Goal: Information Seeking & Learning: Learn about a topic

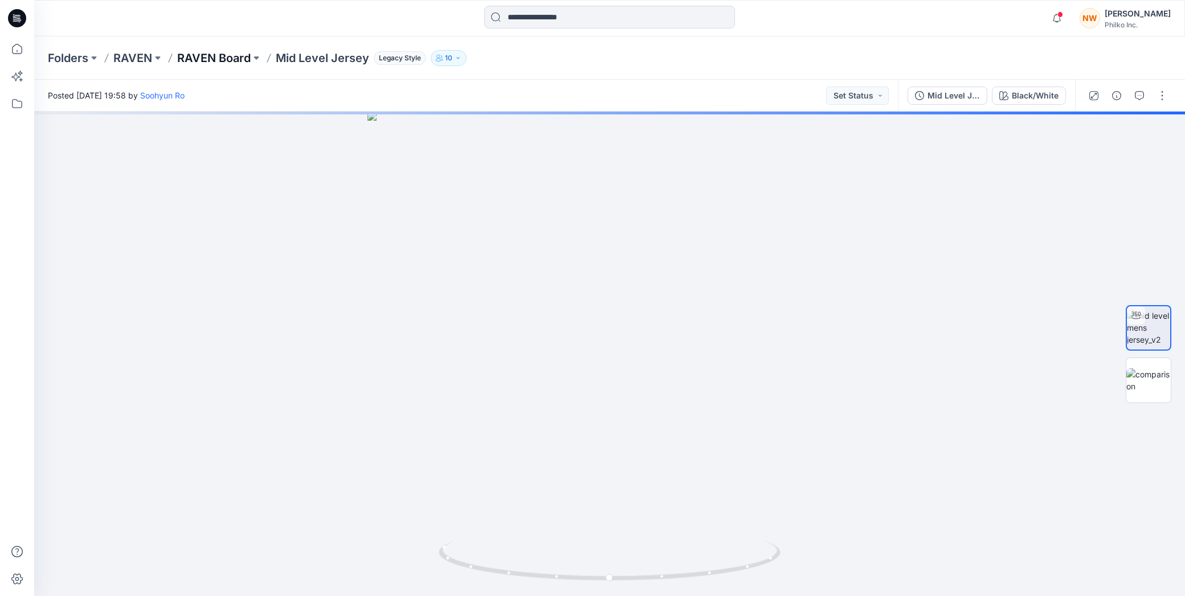
click at [210, 55] on p "RAVEN Board" at bounding box center [213, 58] width 73 height 16
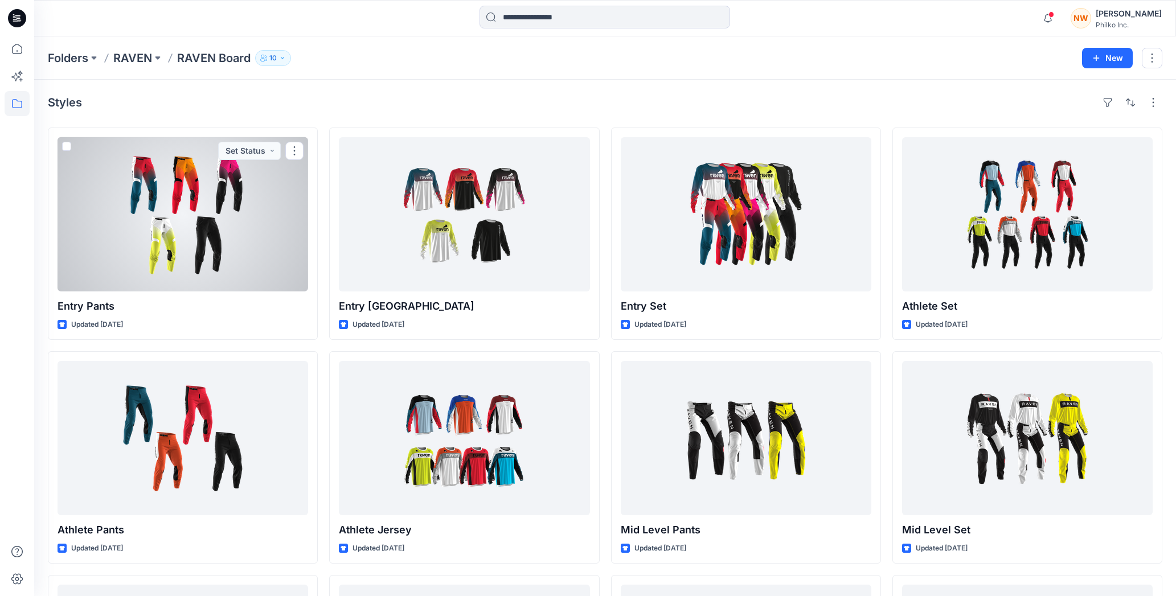
click at [165, 200] on div at bounding box center [183, 214] width 251 height 154
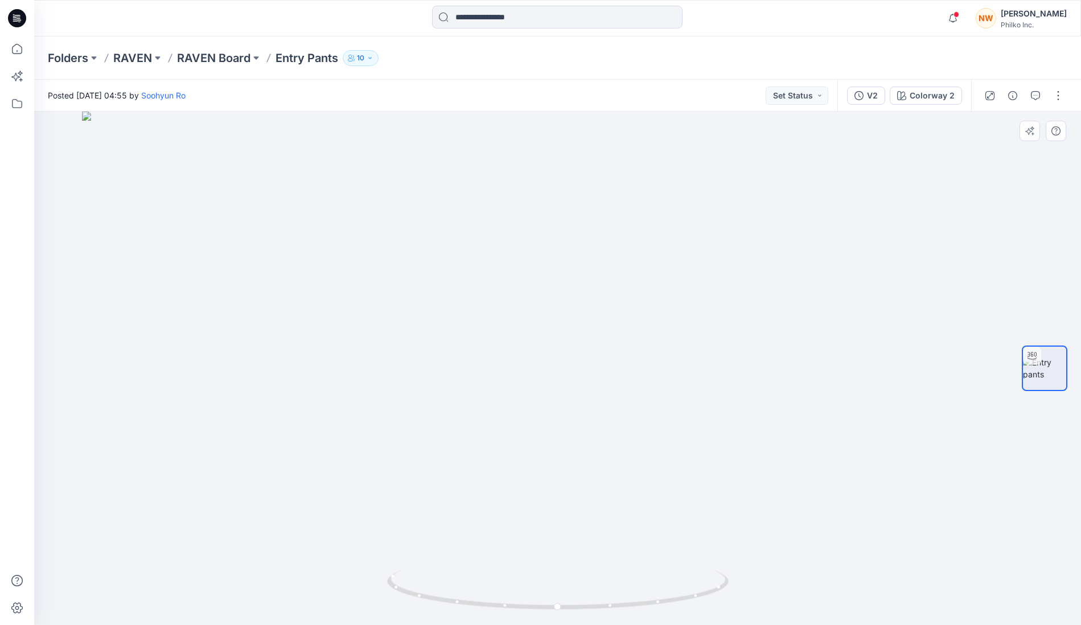
drag, startPoint x: 606, startPoint y: 177, endPoint x: 587, endPoint y: 442, distance: 266.1
click at [587, 442] on img at bounding box center [558, 369] width 952 height 514
drag, startPoint x: 545, startPoint y: 423, endPoint x: 472, endPoint y: 375, distance: 87.2
click at [472, 375] on img at bounding box center [543, 312] width 1099 height 626
drag, startPoint x: 666, startPoint y: 325, endPoint x: 625, endPoint y: 361, distance: 54.1
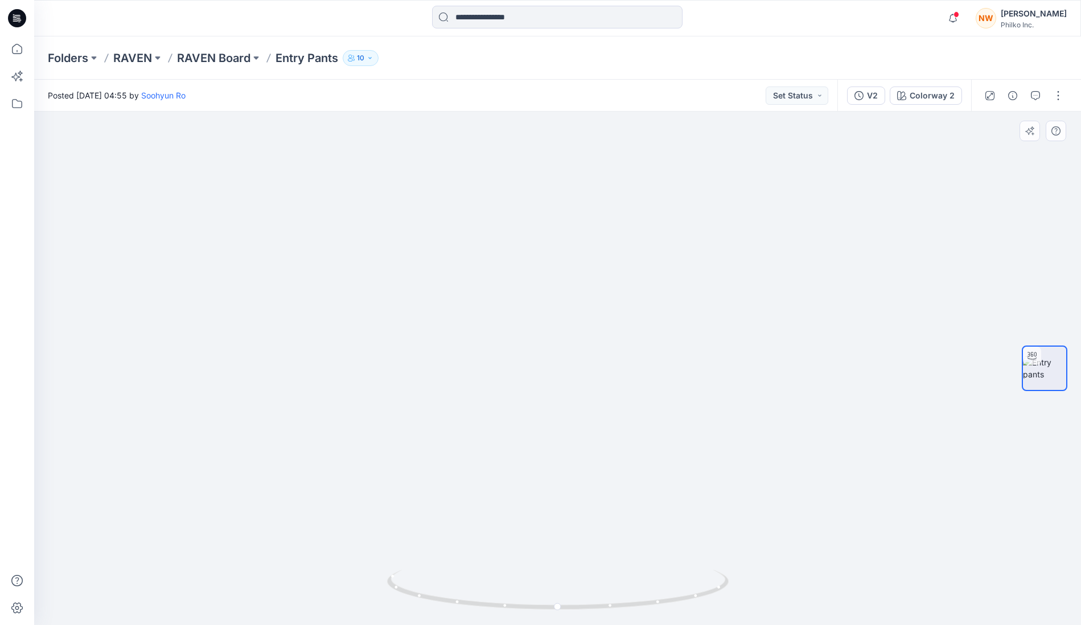
click at [625, 361] on img at bounding box center [532, 330] width 1099 height 590
drag, startPoint x: 589, startPoint y: 419, endPoint x: 596, endPoint y: 462, distance: 44.3
click at [596, 462] on img at bounding box center [538, 311] width 1099 height 628
drag, startPoint x: 586, startPoint y: 411, endPoint x: 588, endPoint y: 440, distance: 29.7
click at [588, 440] on img at bounding box center [546, 331] width 1099 height 587
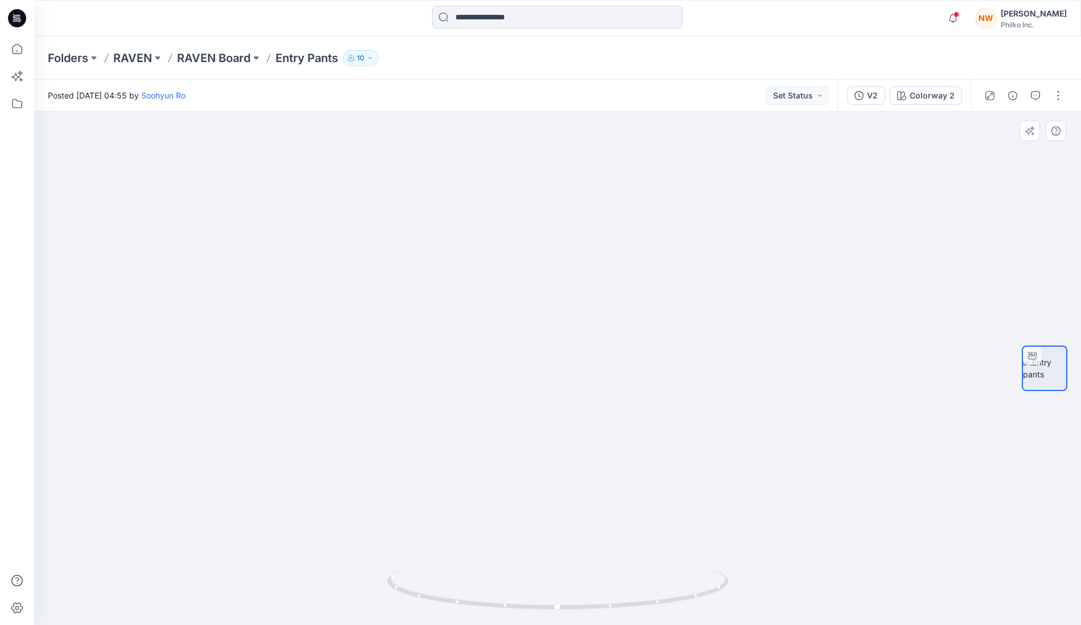
drag, startPoint x: 592, startPoint y: 489, endPoint x: 567, endPoint y: 410, distance: 82.5
click at [567, 410] on img at bounding box center [533, 295] width 1099 height 659
drag, startPoint x: 566, startPoint y: 346, endPoint x: 553, endPoint y: 375, distance: 32.2
click at [553, 375] on img at bounding box center [535, 317] width 1099 height 615
drag, startPoint x: 564, startPoint y: 345, endPoint x: 558, endPoint y: 341, distance: 7.1
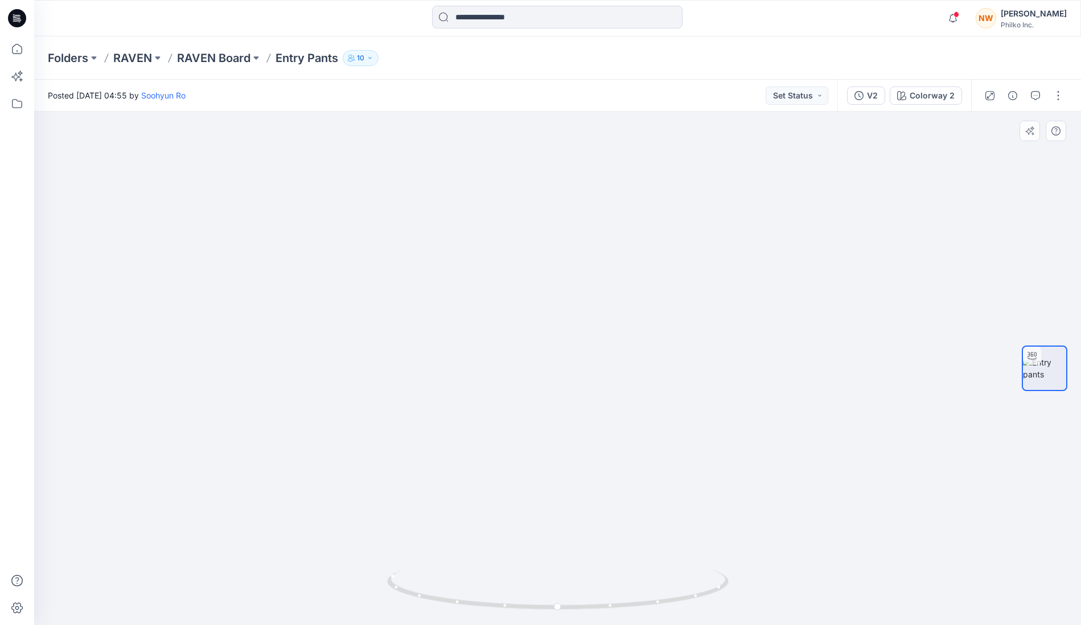
click at [558, 341] on img at bounding box center [558, 326] width 1001 height 600
drag, startPoint x: 591, startPoint y: 246, endPoint x: 584, endPoint y: 282, distance: 36.5
click at [584, 282] on img at bounding box center [558, 344] width 1001 height 564
drag, startPoint x: 448, startPoint y: 389, endPoint x: 563, endPoint y: 399, distance: 116.1
click at [563, 399] on img at bounding box center [558, 348] width 1001 height 554
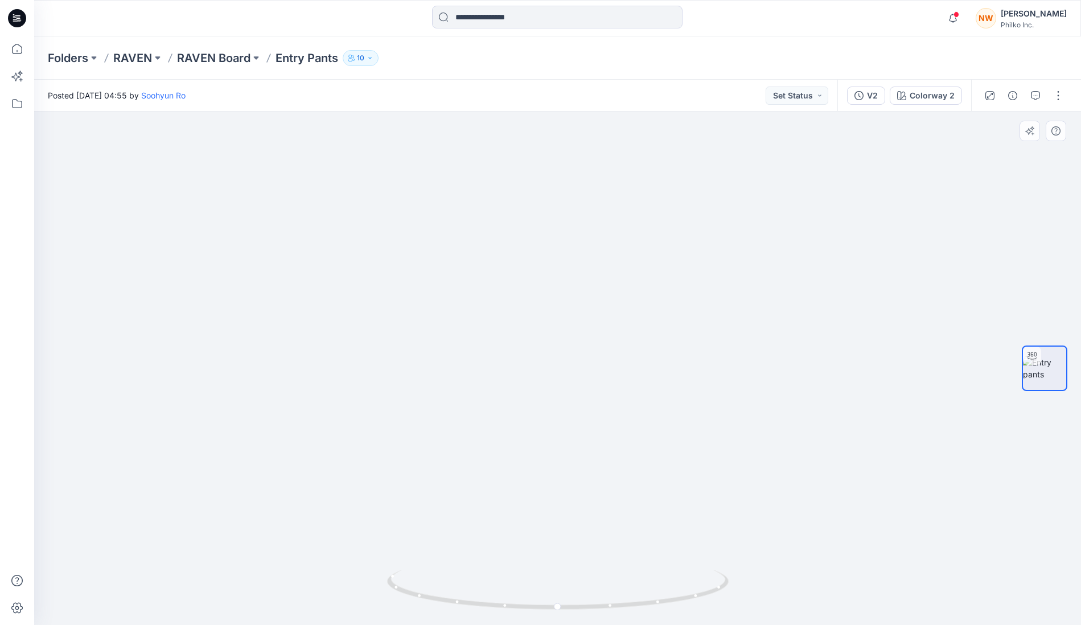
drag, startPoint x: 487, startPoint y: 364, endPoint x: 546, endPoint y: 360, distance: 59.4
click at [546, 360] on img at bounding box center [558, 345] width 1001 height 559
drag, startPoint x: 480, startPoint y: 420, endPoint x: 727, endPoint y: 414, distance: 247.2
click at [770, 425] on img at bounding box center [558, 351] width 1001 height 548
drag, startPoint x: 701, startPoint y: 391, endPoint x: 744, endPoint y: 408, distance: 46.3
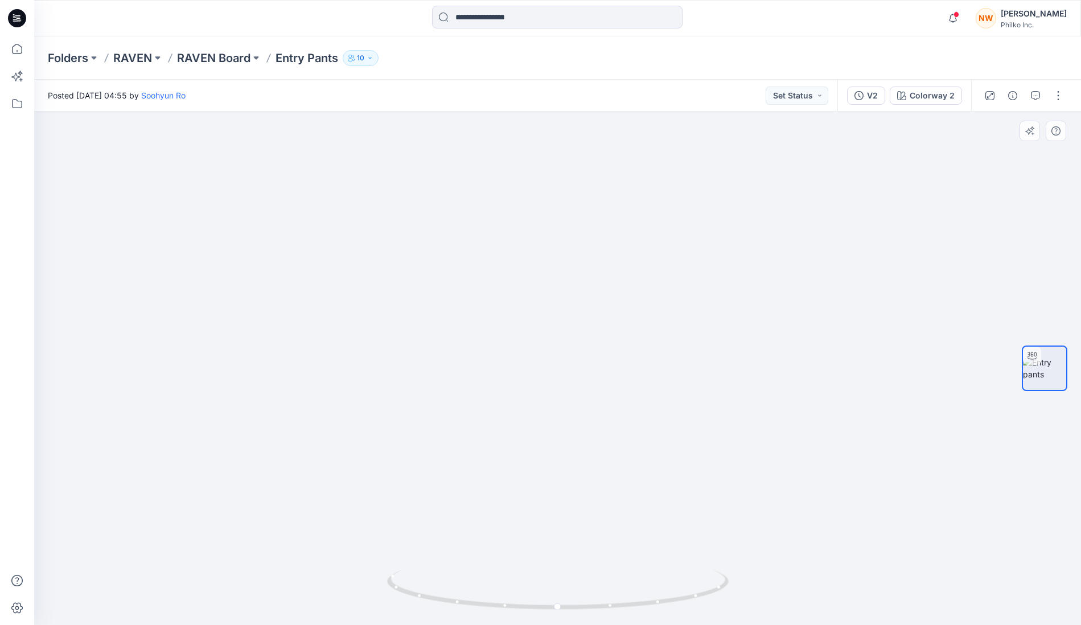
click at [769, 392] on img at bounding box center [558, 347] width 1001 height 558
drag, startPoint x: 498, startPoint y: 603, endPoint x: 662, endPoint y: 602, distance: 163.4
click at [662, 596] on icon at bounding box center [559, 591] width 345 height 43
drag, startPoint x: 556, startPoint y: 513, endPoint x: 554, endPoint y: 404, distance: 109.4
click at [554, 404] on img at bounding box center [558, 289] width 1001 height 674
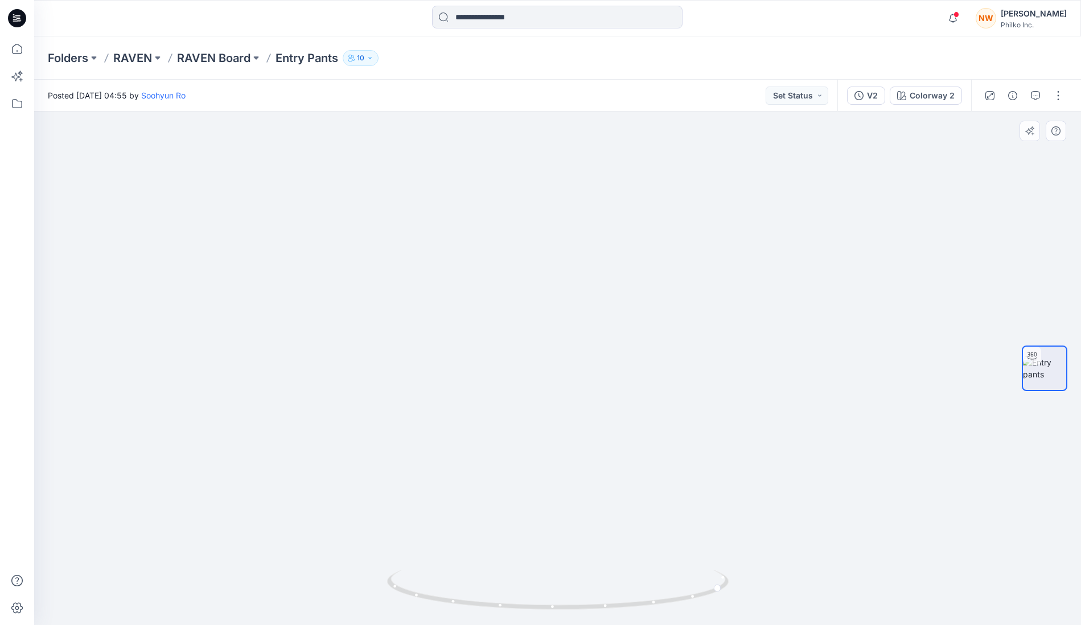
drag, startPoint x: 335, startPoint y: 374, endPoint x: 506, endPoint y: 384, distance: 171.2
click at [506, 384] on img at bounding box center [558, 350] width 660 height 551
drag, startPoint x: 482, startPoint y: 361, endPoint x: 605, endPoint y: 357, distance: 122.5
click at [605, 357] on img at bounding box center [558, 348] width 660 height 554
drag, startPoint x: 505, startPoint y: 608, endPoint x: 503, endPoint y: 598, distance: 9.9
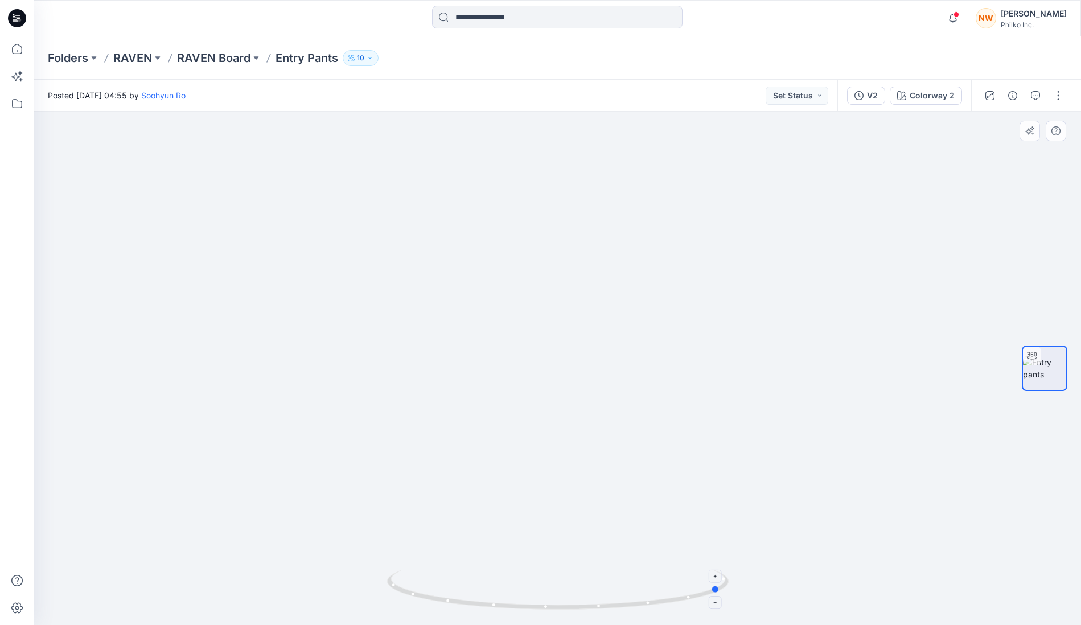
click at [503, 596] on icon at bounding box center [559, 591] width 345 height 43
click at [538, 596] on icon at bounding box center [559, 591] width 345 height 43
drag, startPoint x: 610, startPoint y: 305, endPoint x: 610, endPoint y: 295, distance: 10.3
click at [610, 295] on img at bounding box center [558, 359] width 660 height 534
drag, startPoint x: 540, startPoint y: 200, endPoint x: 551, endPoint y: 285, distance: 85.0
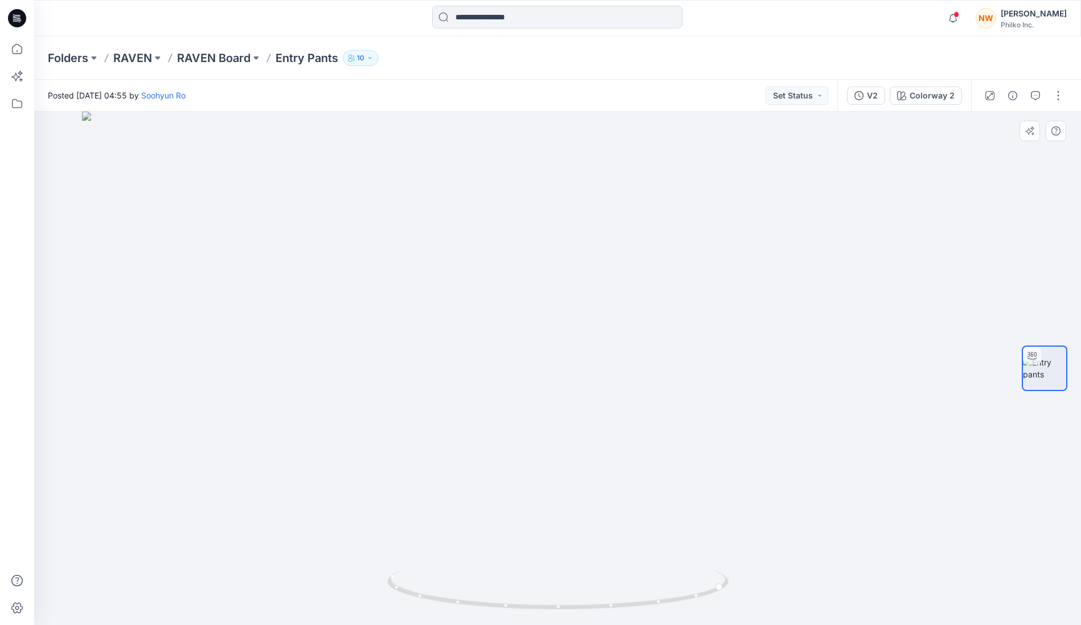
click at [558, 283] on img at bounding box center [558, 369] width 952 height 514
drag, startPoint x: 427, startPoint y: 604, endPoint x: 441, endPoint y: 592, distance: 18.2
click at [441, 592] on icon at bounding box center [559, 591] width 345 height 43
click at [597, 596] on icon at bounding box center [559, 591] width 345 height 43
drag, startPoint x: 425, startPoint y: 599, endPoint x: 552, endPoint y: 599, distance: 127.0
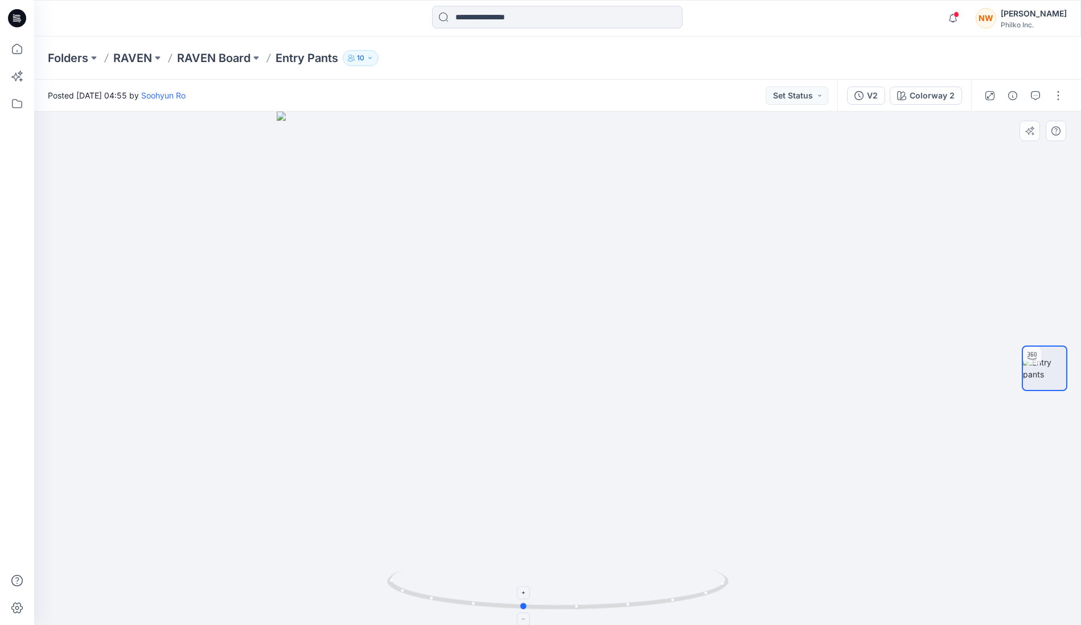
click at [552, 596] on icon at bounding box center [559, 591] width 345 height 43
drag, startPoint x: 472, startPoint y: 607, endPoint x: 571, endPoint y: 611, distance: 99.2
click at [571, 596] on icon at bounding box center [559, 591] width 345 height 43
drag, startPoint x: 601, startPoint y: 609, endPoint x: 584, endPoint y: 608, distance: 17.1
click at [584, 596] on icon at bounding box center [559, 591] width 345 height 43
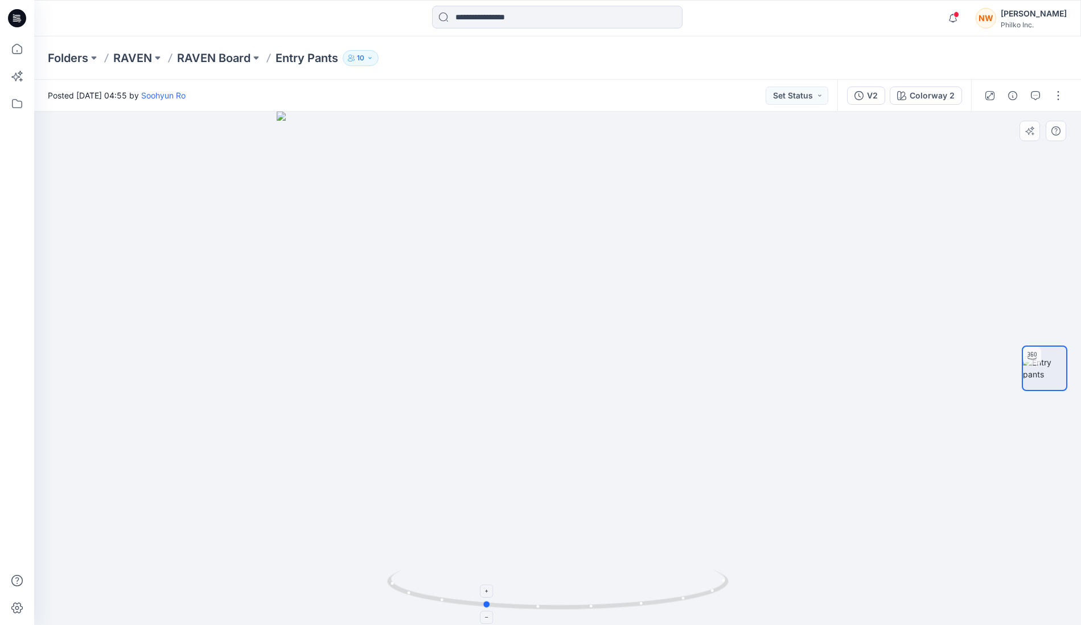
drag, startPoint x: 597, startPoint y: 609, endPoint x: 477, endPoint y: 610, distance: 120.2
click at [477, 596] on icon at bounding box center [559, 591] width 345 height 43
click at [487, 596] on circle at bounding box center [487, 604] width 7 height 7
drag, startPoint x: 488, startPoint y: 605, endPoint x: 505, endPoint y: 605, distance: 16.5
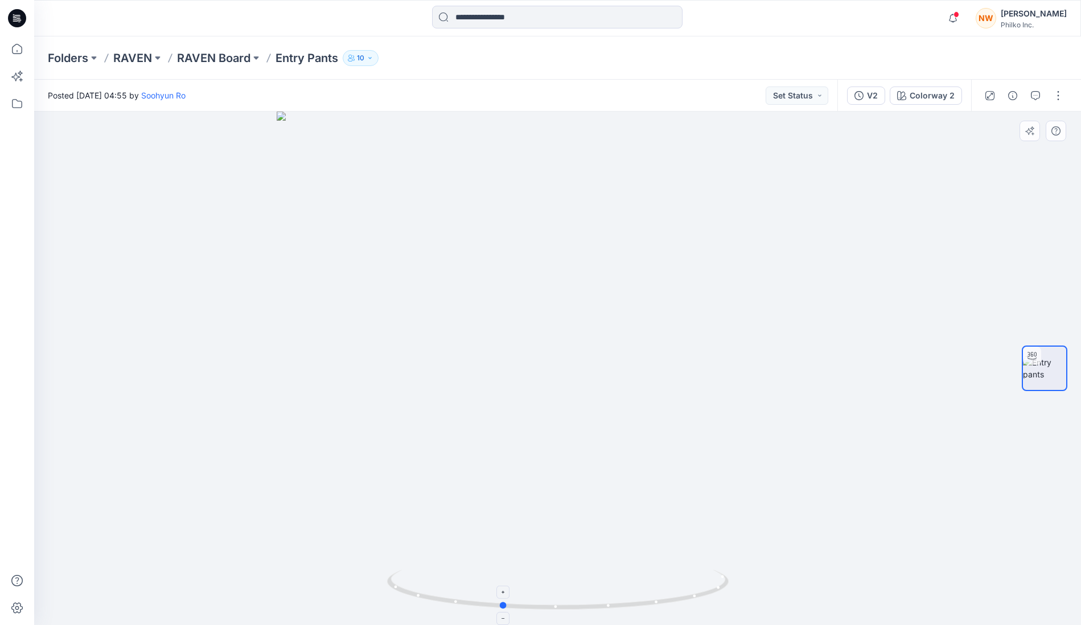
click at [505, 596] on circle at bounding box center [503, 606] width 7 height 7
click at [134, 59] on p "RAVEN" at bounding box center [132, 58] width 39 height 16
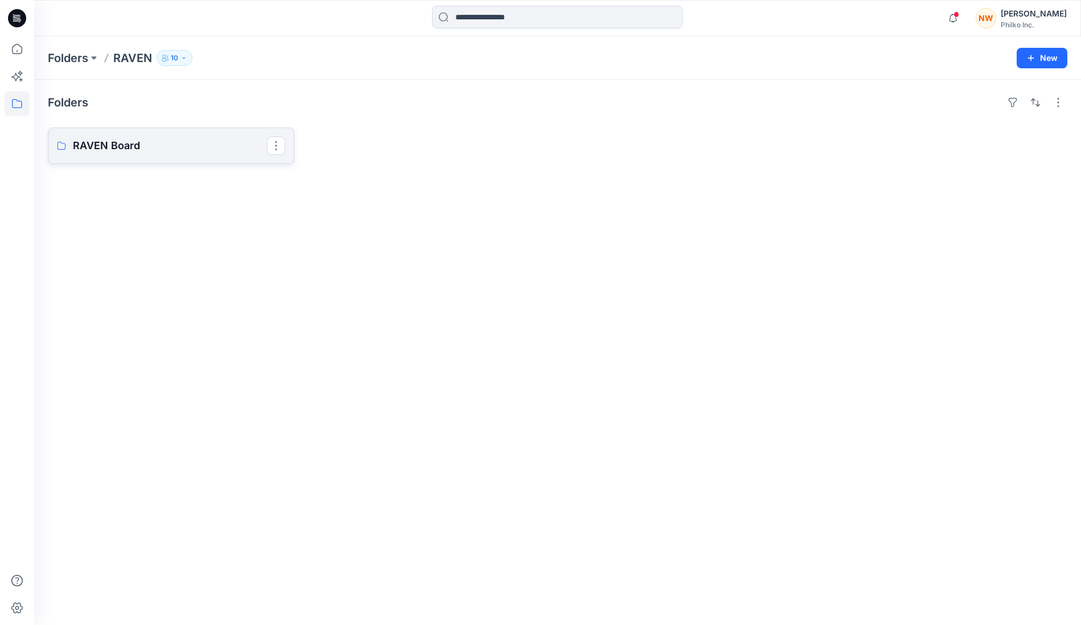
click at [140, 152] on p "RAVEN Board" at bounding box center [170, 146] width 194 height 16
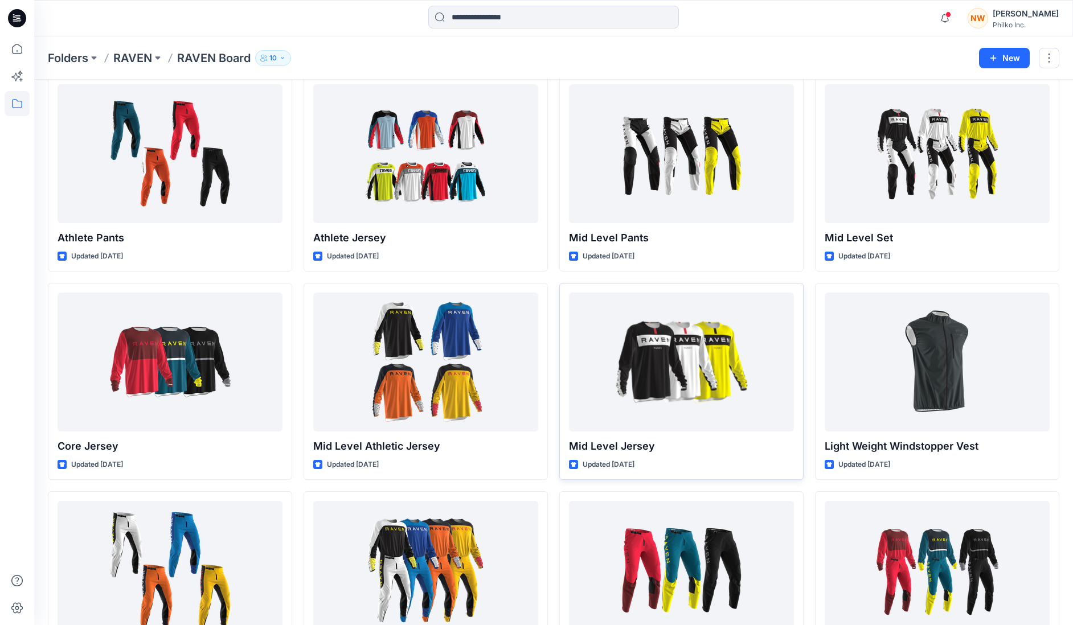
scroll to position [338, 0]
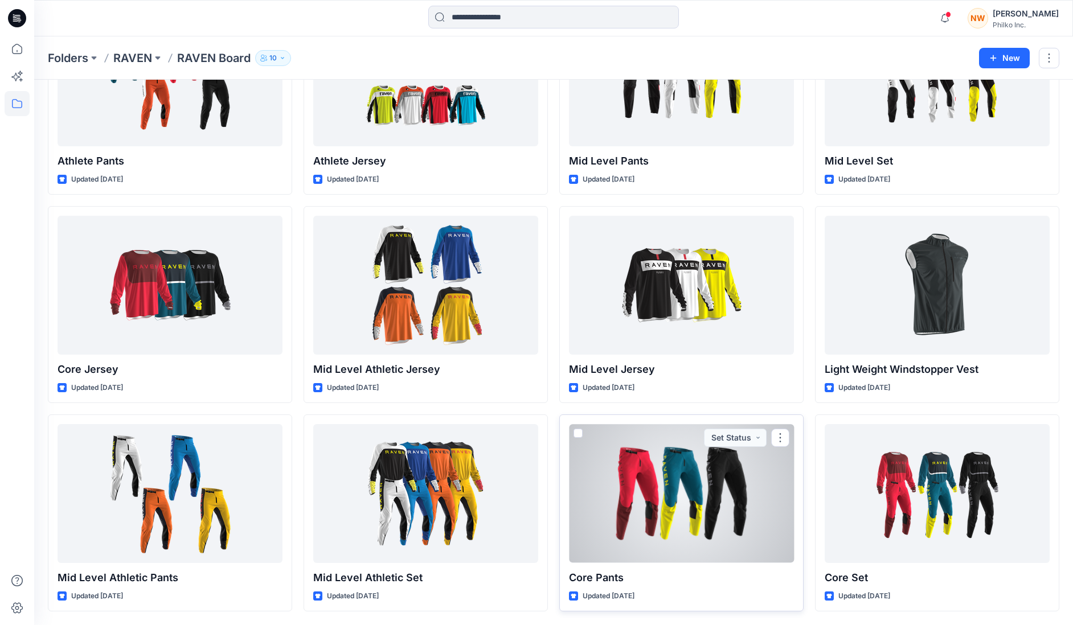
click at [693, 505] on div at bounding box center [681, 493] width 225 height 138
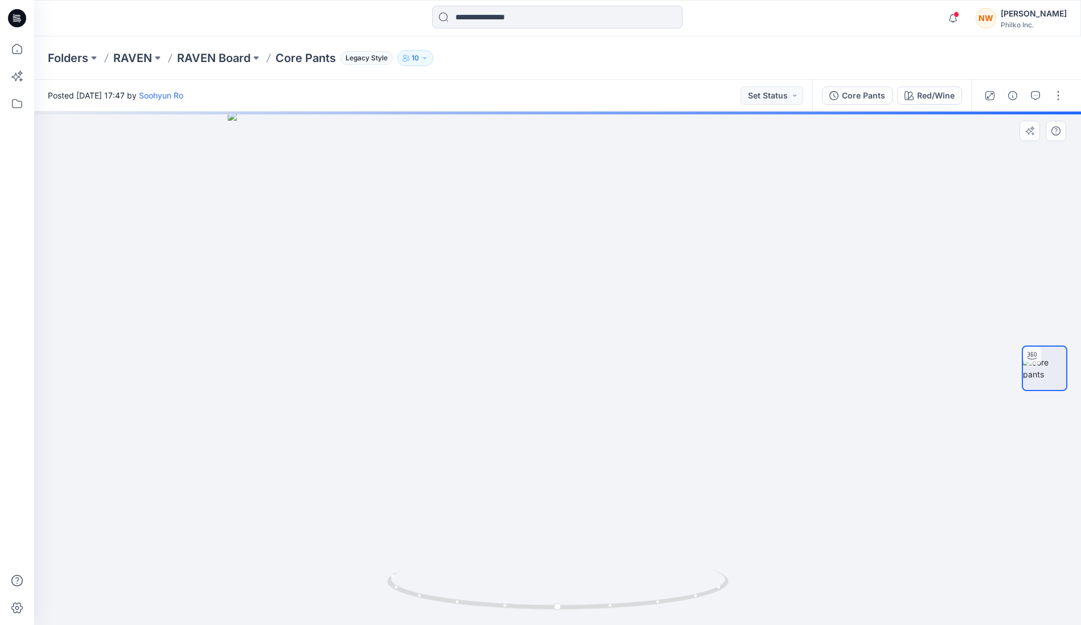
drag, startPoint x: 596, startPoint y: 235, endPoint x: 603, endPoint y: 343, distance: 107.9
click at [603, 343] on img at bounding box center [558, 369] width 660 height 514
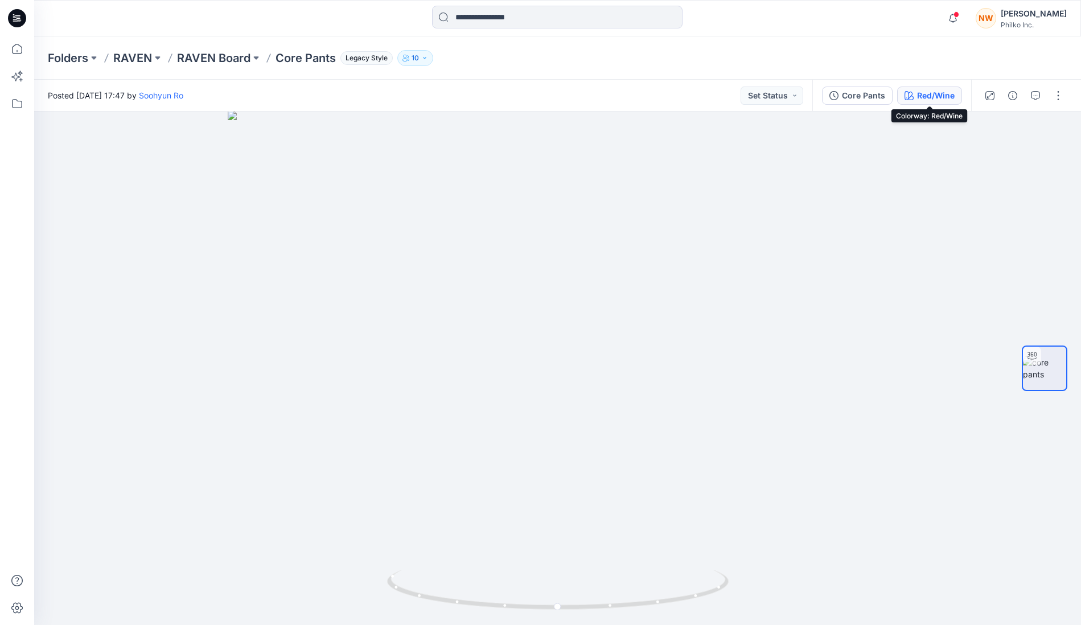
click at [928, 99] on div "Red/Wine" at bounding box center [936, 95] width 38 height 13
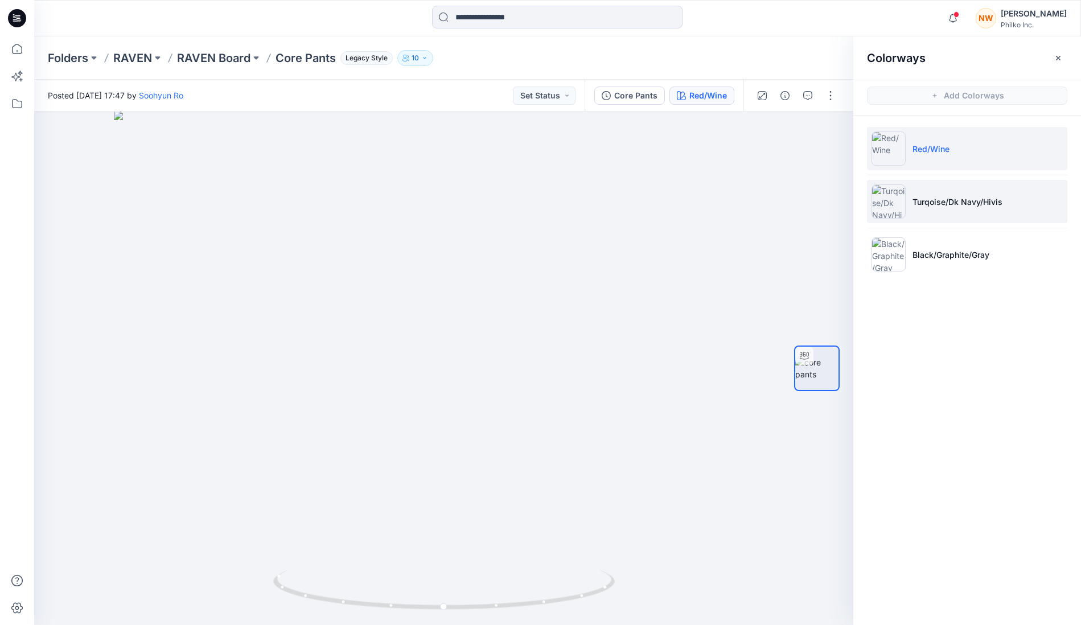
click at [991, 210] on li "Turqoise/Dk Navy/Hivis" at bounding box center [967, 201] width 200 height 43
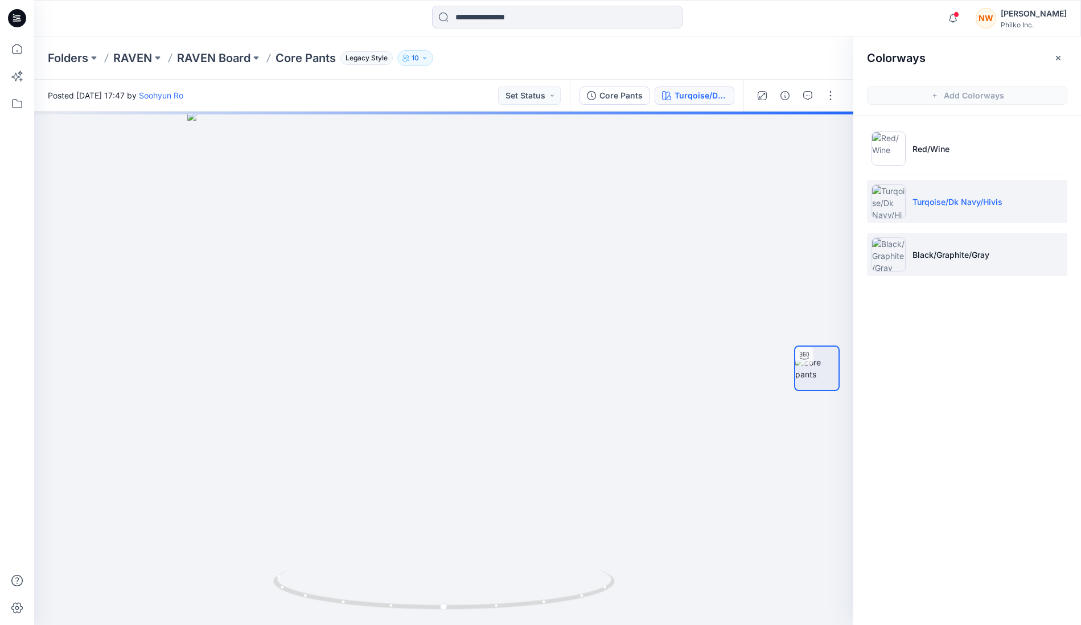
click at [980, 256] on p "Black/Graphite/Gray" at bounding box center [951, 255] width 77 height 12
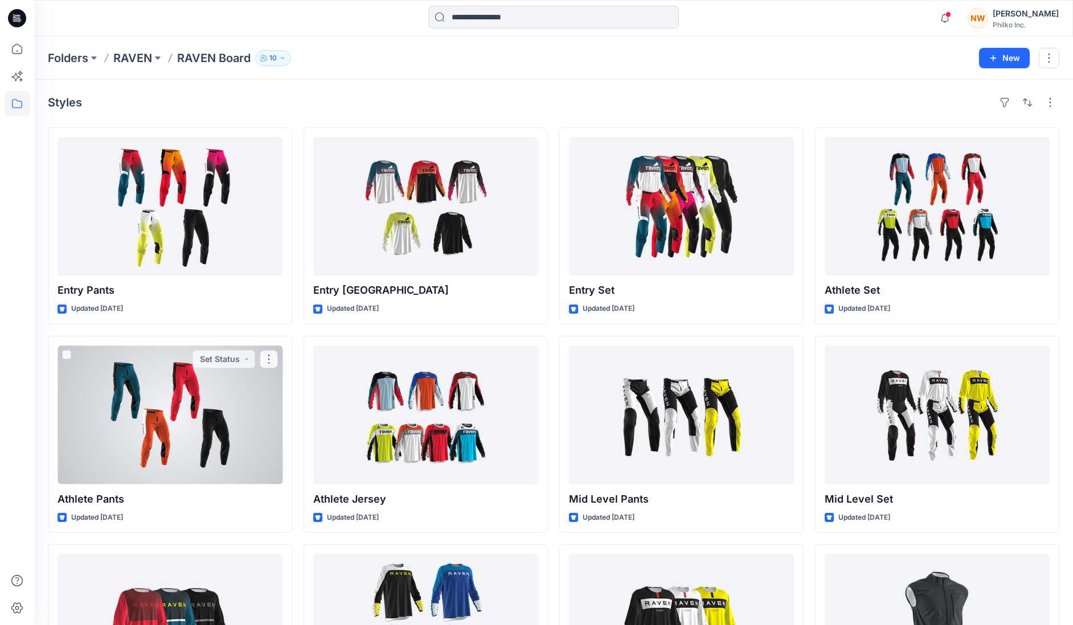
click at [155, 418] on div at bounding box center [170, 415] width 225 height 138
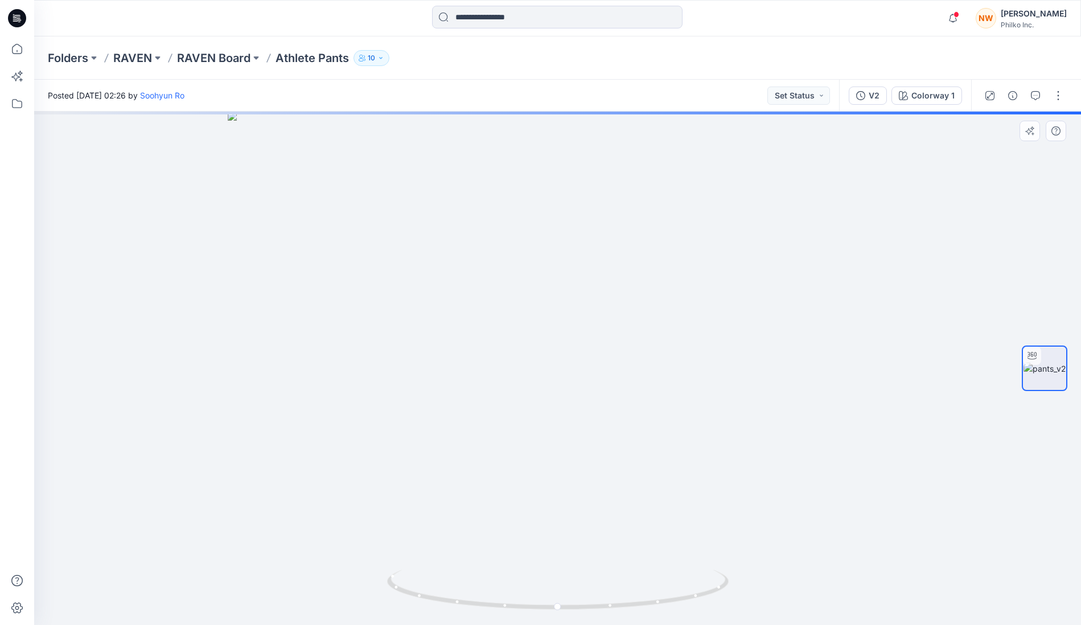
drag, startPoint x: 606, startPoint y: 247, endPoint x: 600, endPoint y: 331, distance: 85.1
click at [600, 335] on img at bounding box center [558, 369] width 660 height 514
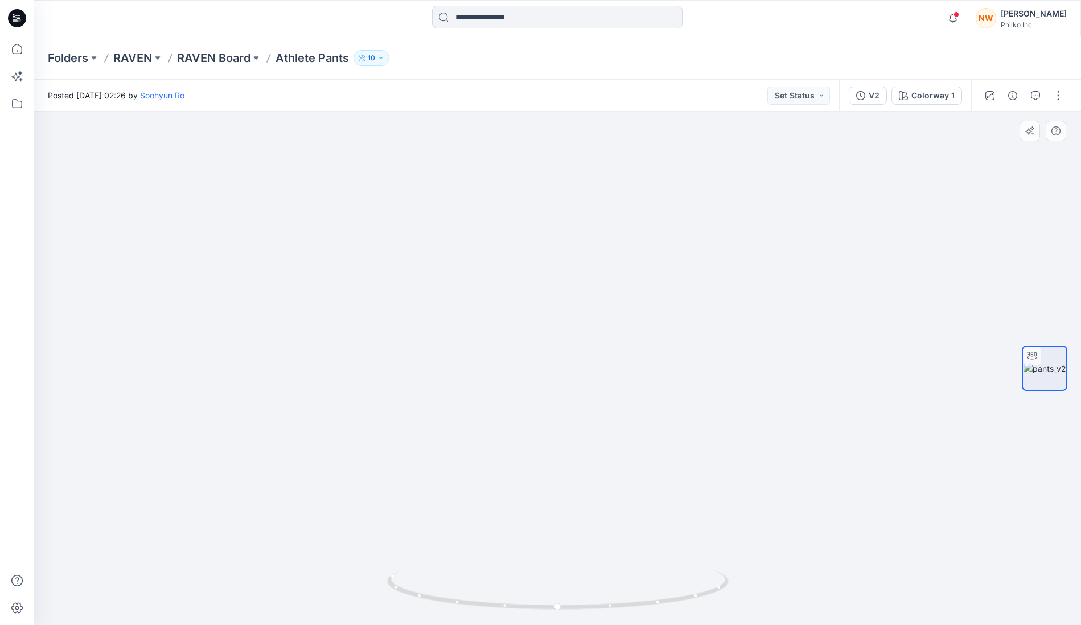
drag, startPoint x: 656, startPoint y: 448, endPoint x: 655, endPoint y: 420, distance: 27.9
click at [655, 420] on img at bounding box center [557, 354] width 757 height 543
drag, startPoint x: 508, startPoint y: 609, endPoint x: 604, endPoint y: 606, distance: 95.7
click at [604, 596] on icon at bounding box center [559, 591] width 345 height 43
click at [646, 596] on div at bounding box center [650, 615] width 13 height 13
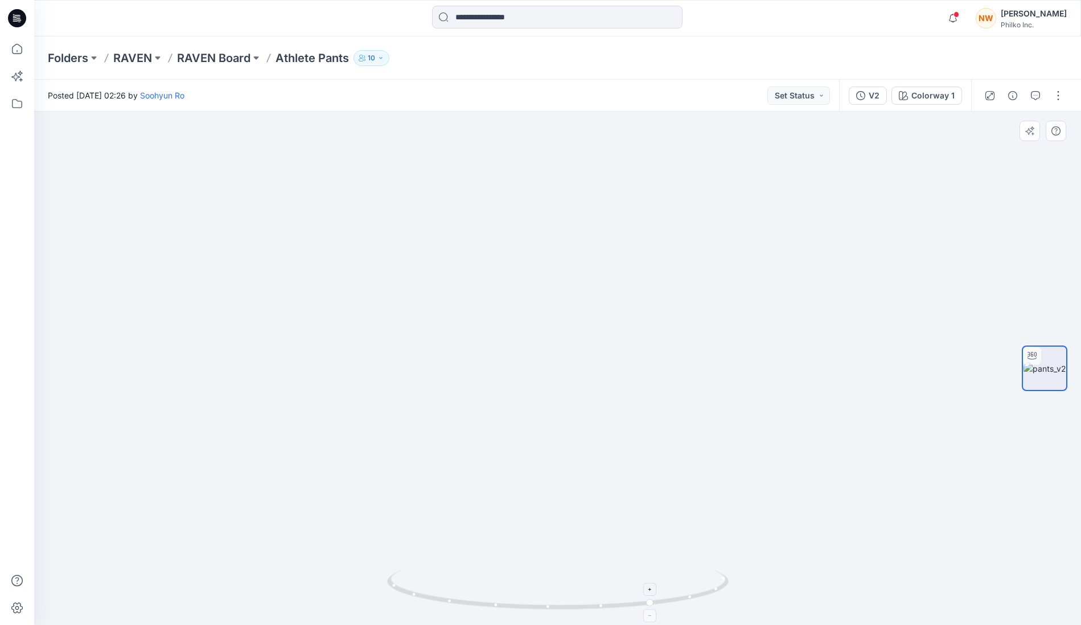
click at [648, 596] on icon at bounding box center [651, 616] width 7 height 7
click at [648, 596] on foreignobject at bounding box center [650, 615] width 13 height 13
drag, startPoint x: 639, startPoint y: 470, endPoint x: 445, endPoint y: 478, distance: 193.8
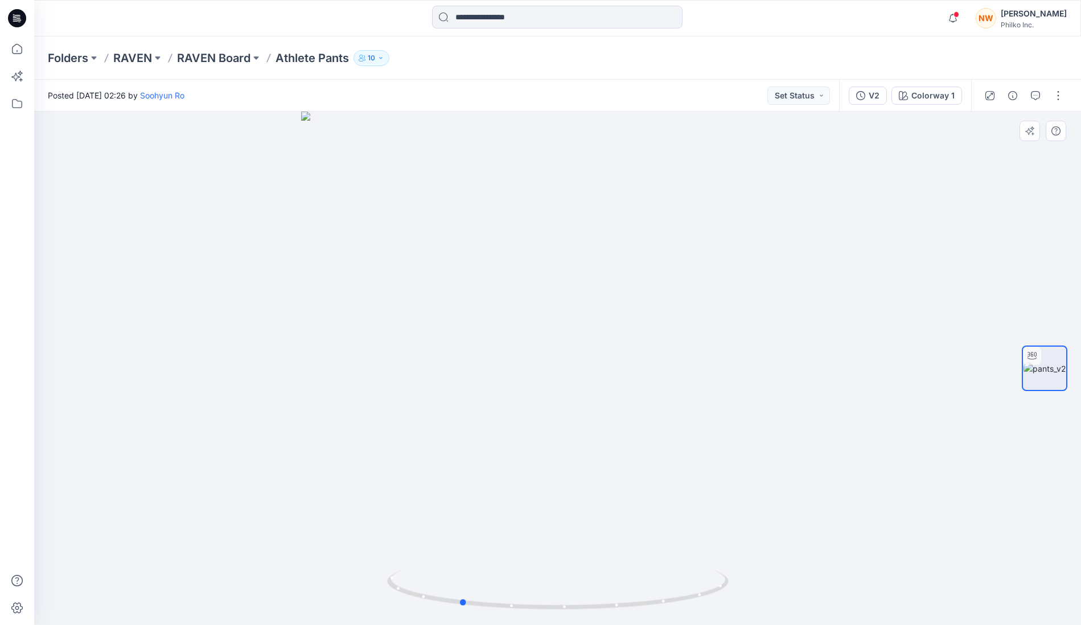
click at [445, 478] on div at bounding box center [557, 369] width 1047 height 514
drag, startPoint x: 460, startPoint y: 604, endPoint x: 645, endPoint y: 569, distance: 187.7
click at [645, 570] on icon at bounding box center [559, 591] width 345 height 43
drag, startPoint x: 484, startPoint y: 604, endPoint x: 506, endPoint y: 606, distance: 22.8
click at [506, 596] on icon at bounding box center [559, 591] width 345 height 43
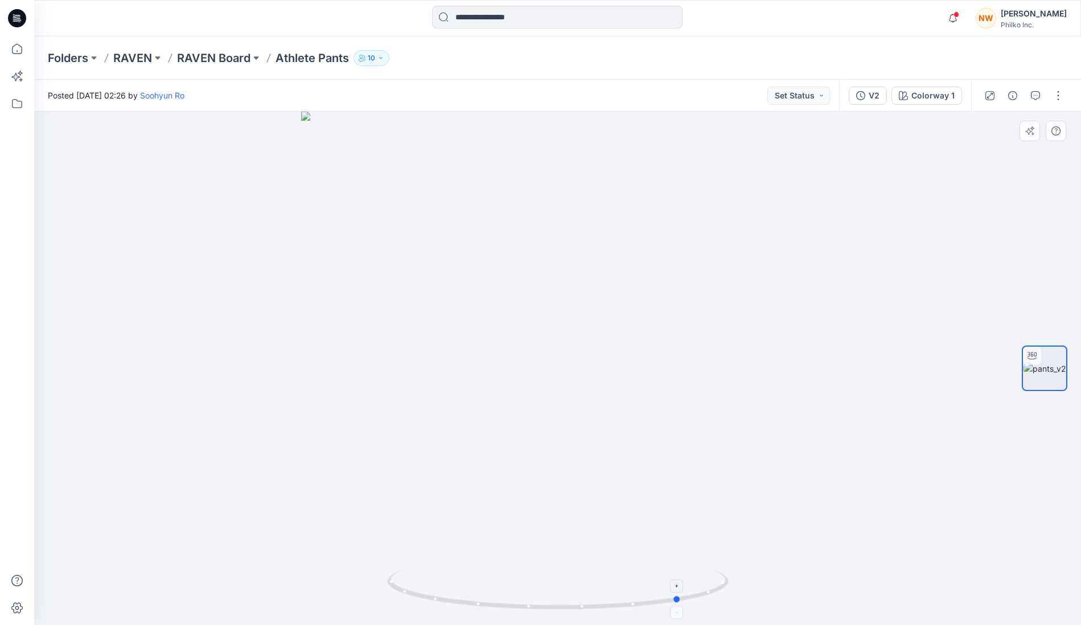
click at [526, 596] on icon at bounding box center [559, 591] width 345 height 43
click at [948, 97] on div "Colorway 1" at bounding box center [933, 95] width 43 height 13
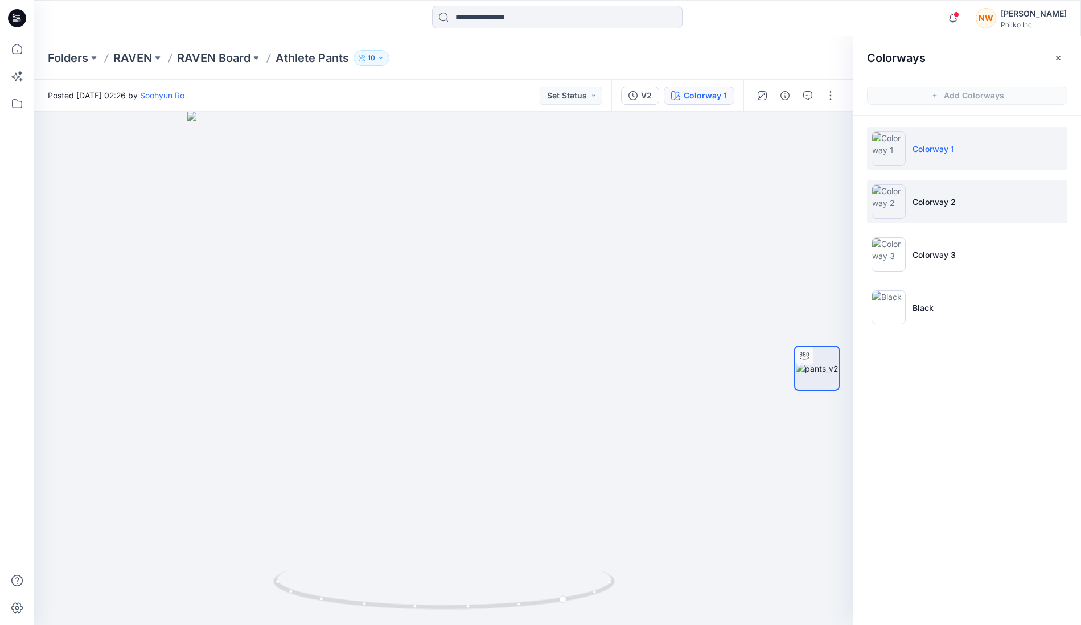
click at [947, 216] on li "Colorway 2" at bounding box center [967, 201] width 200 height 43
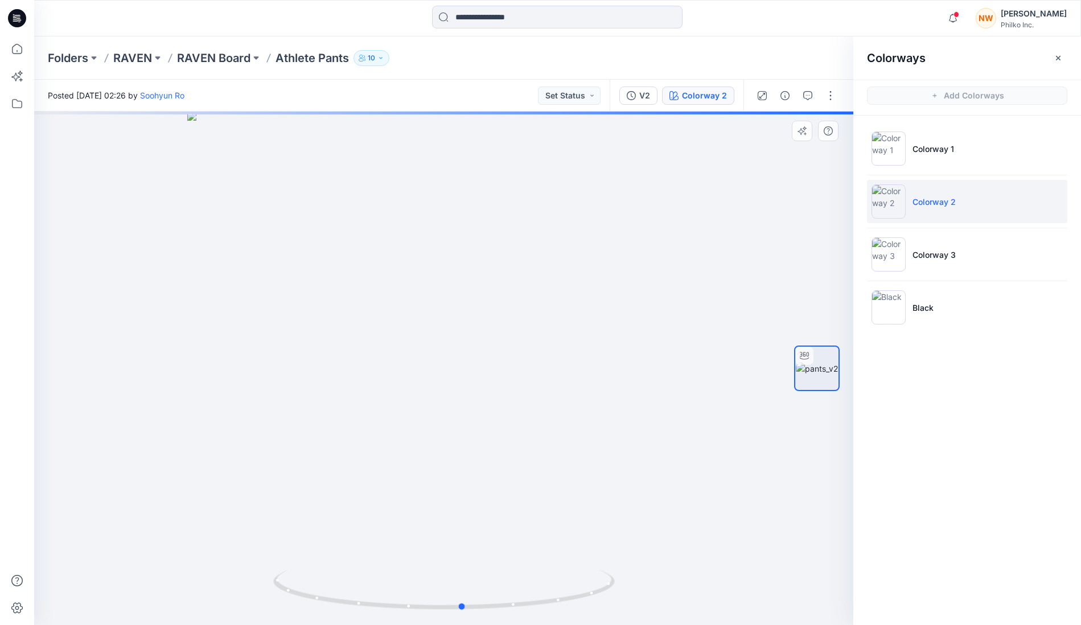
drag, startPoint x: 510, startPoint y: 374, endPoint x: 528, endPoint y: 379, distance: 19.3
click at [528, 379] on div at bounding box center [444, 369] width 820 height 514
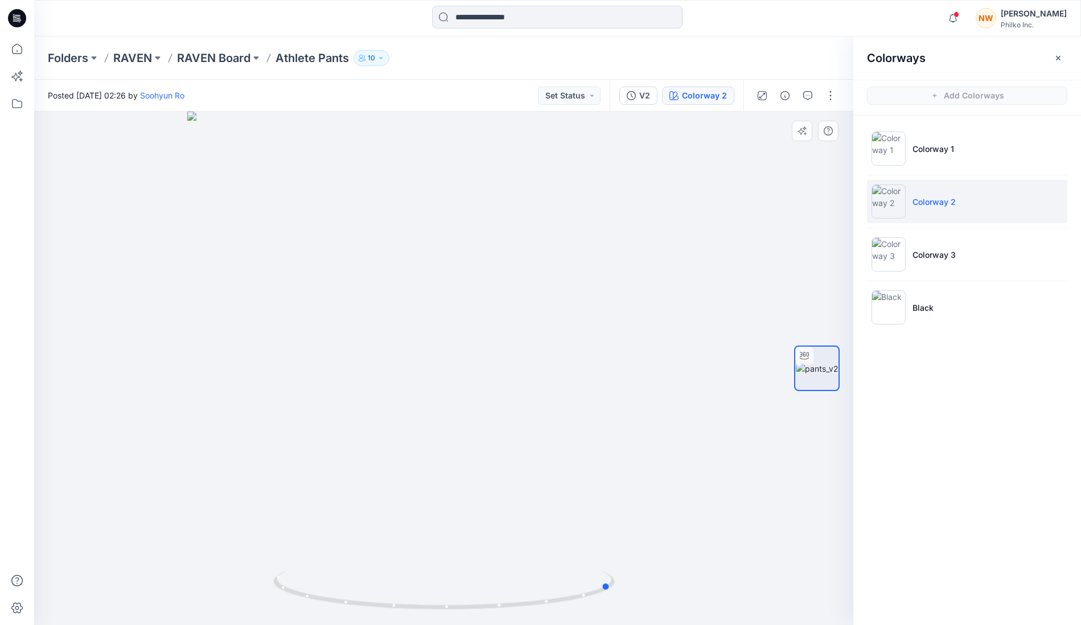
drag, startPoint x: 426, startPoint y: 417, endPoint x: 575, endPoint y: 418, distance: 149.2
click at [575, 418] on div at bounding box center [444, 369] width 820 height 514
drag, startPoint x: 464, startPoint y: 474, endPoint x: 489, endPoint y: 502, distance: 37.9
click at [489, 502] on div at bounding box center [444, 369] width 820 height 514
click at [235, 55] on p "RAVEN Board" at bounding box center [213, 58] width 73 height 16
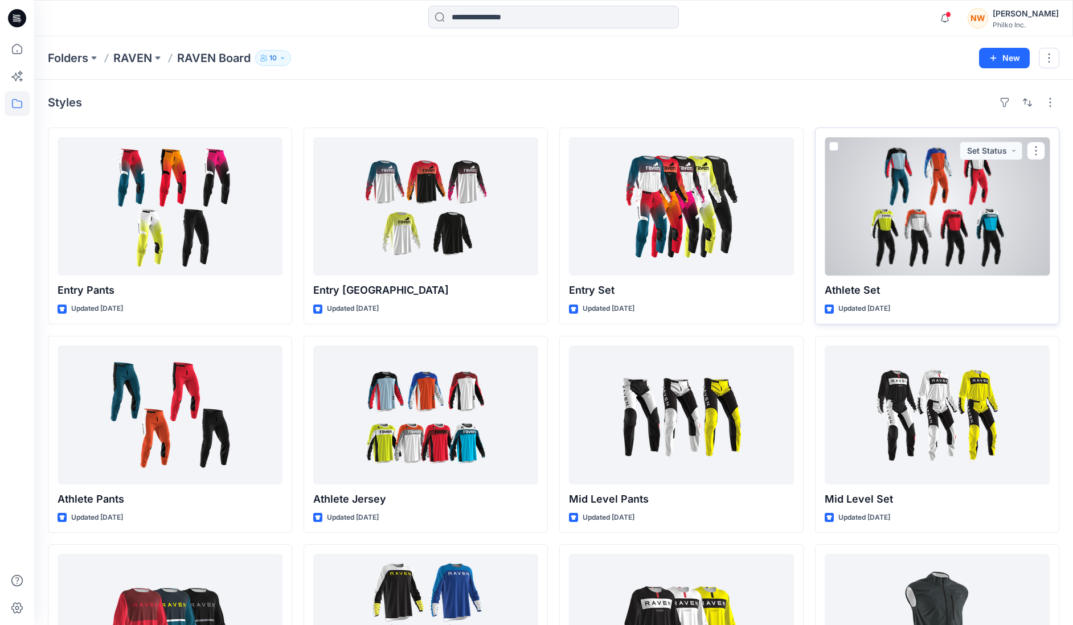
click at [904, 181] on div at bounding box center [937, 206] width 225 height 138
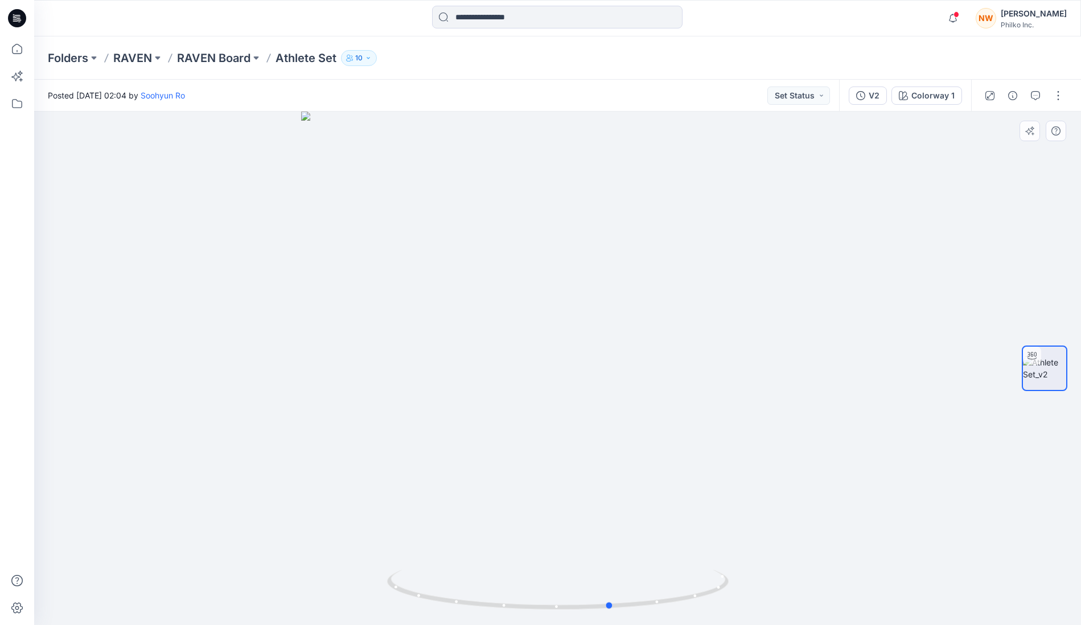
drag, startPoint x: 543, startPoint y: 384, endPoint x: 596, endPoint y: 400, distance: 55.9
click at [596, 400] on div at bounding box center [557, 369] width 1047 height 514
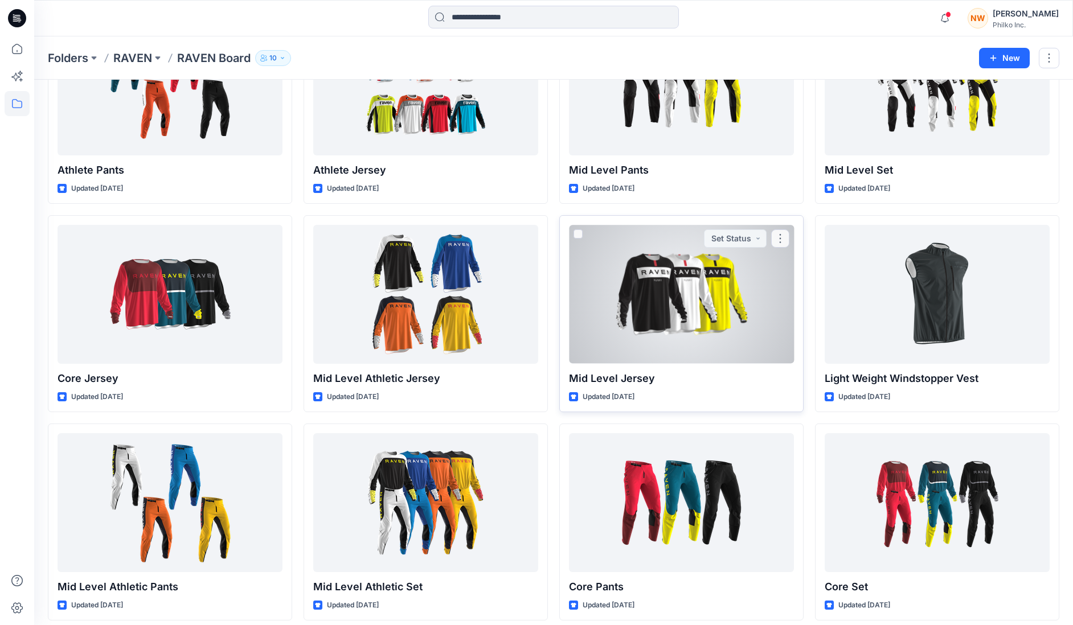
scroll to position [338, 0]
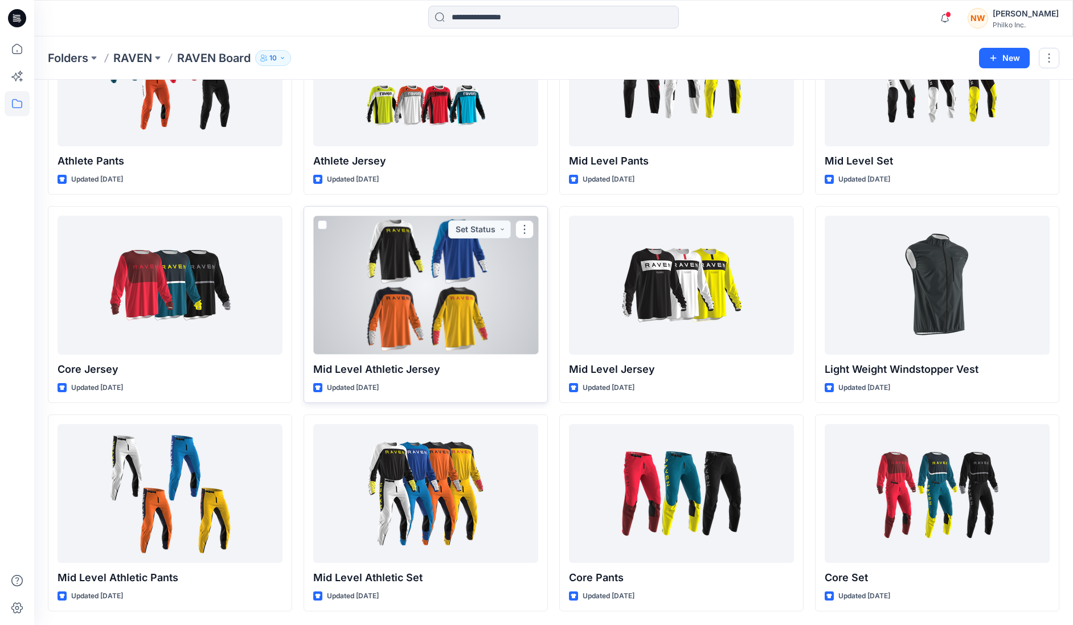
click at [465, 309] on div at bounding box center [425, 285] width 225 height 138
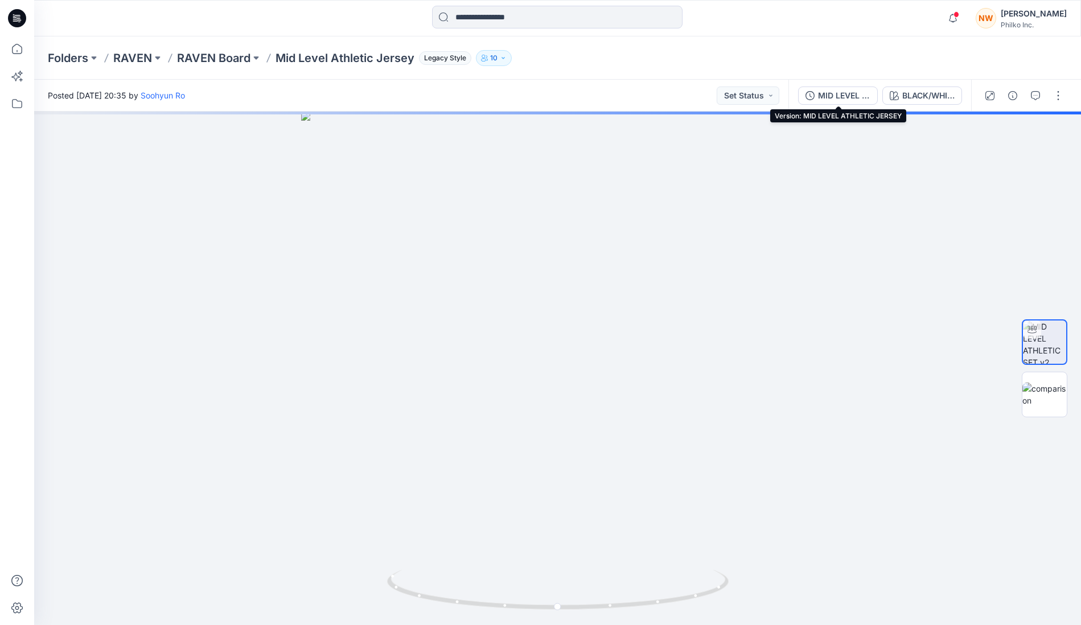
click at [846, 96] on div "MID LEVEL ATHLETIC JERSEY" at bounding box center [844, 95] width 52 height 13
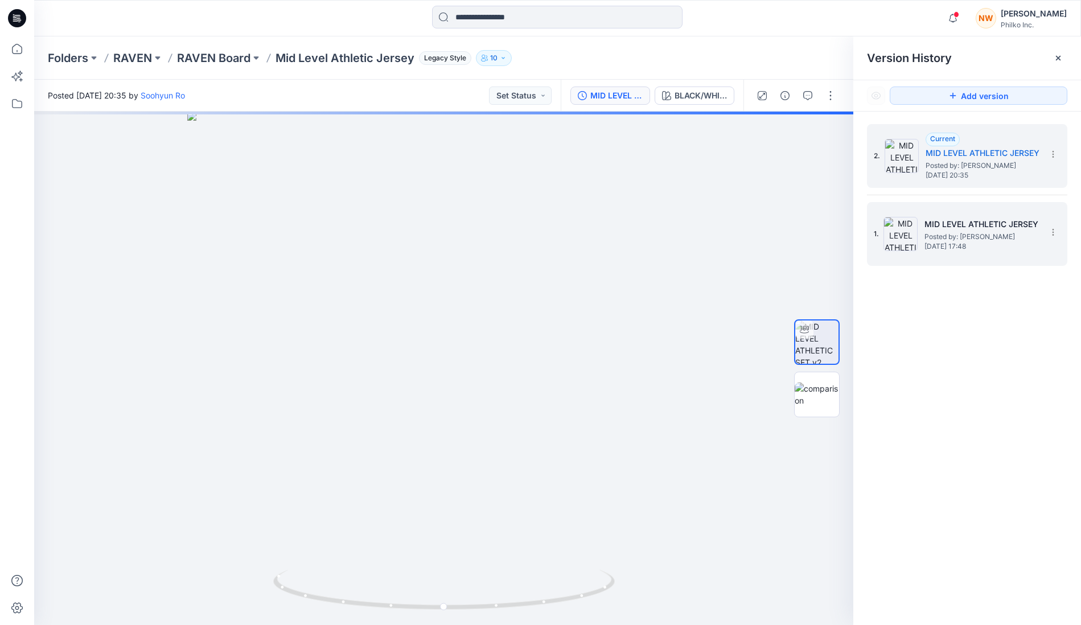
click at [985, 247] on span "[DATE] 17:48" at bounding box center [982, 247] width 114 height 8
click at [982, 165] on span "Posted by: [PERSON_NAME]" at bounding box center [983, 165] width 114 height 11
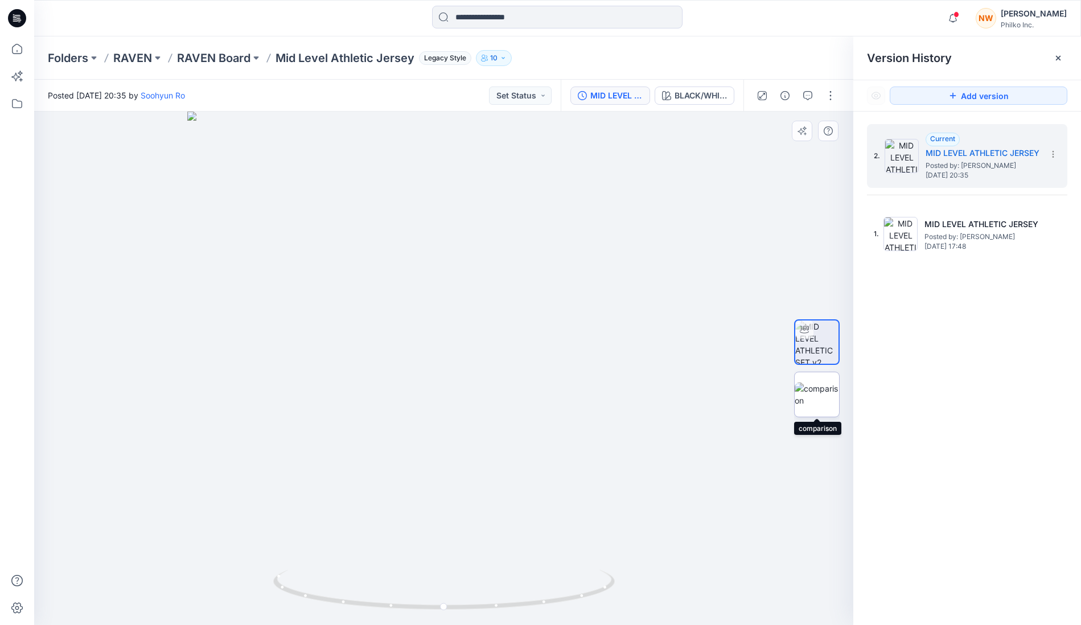
click at [802, 407] on img at bounding box center [817, 395] width 44 height 24
click at [1060, 59] on icon at bounding box center [1058, 58] width 5 height 5
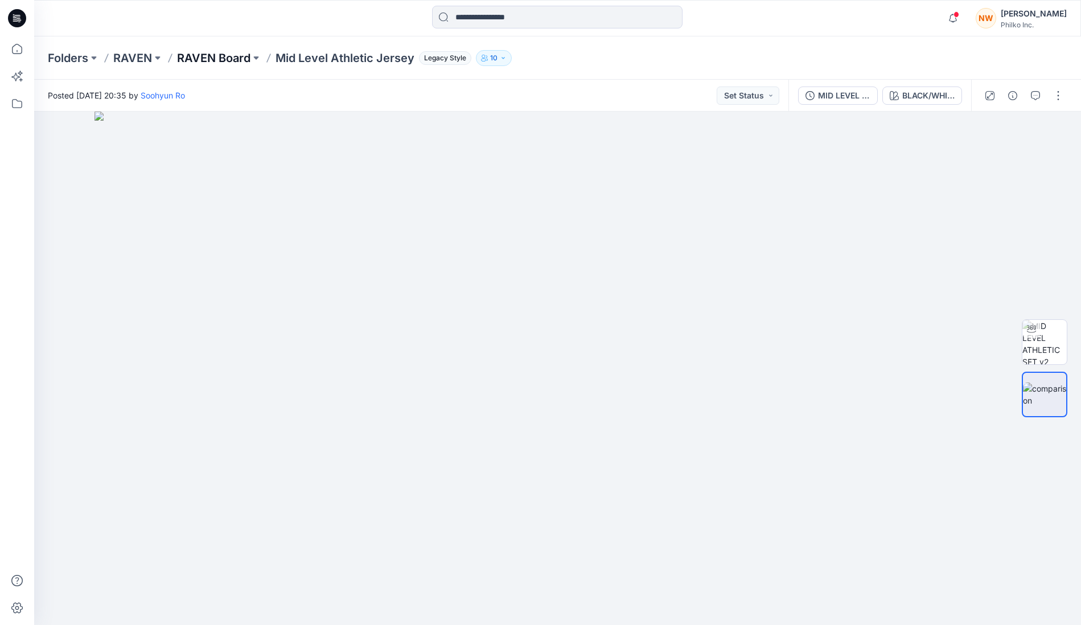
click at [227, 56] on p "RAVEN Board" at bounding box center [213, 58] width 73 height 16
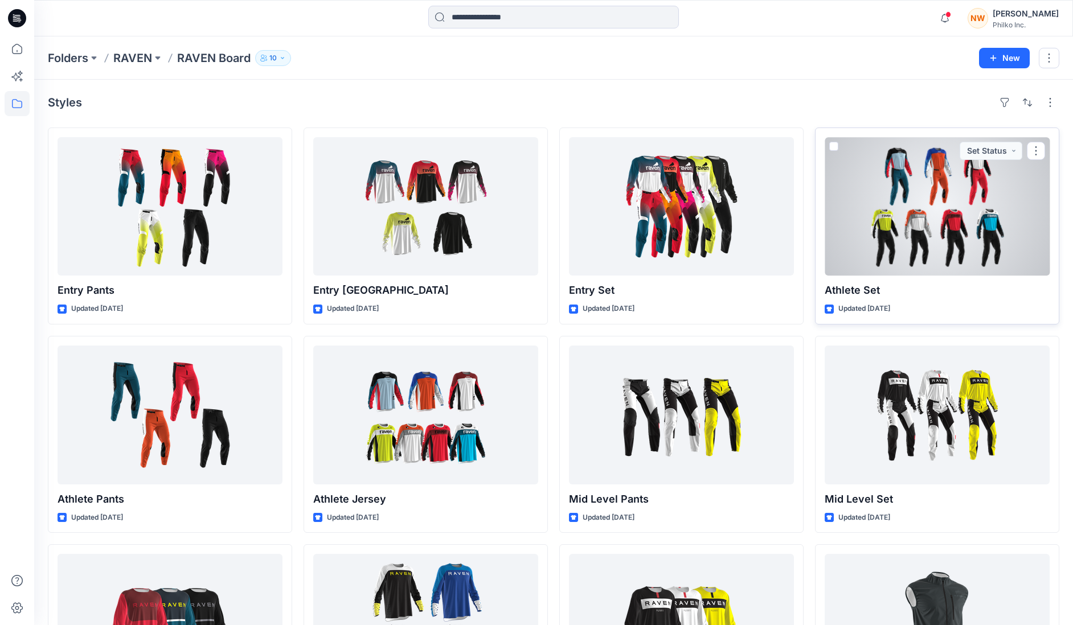
click at [936, 211] on div at bounding box center [937, 206] width 225 height 138
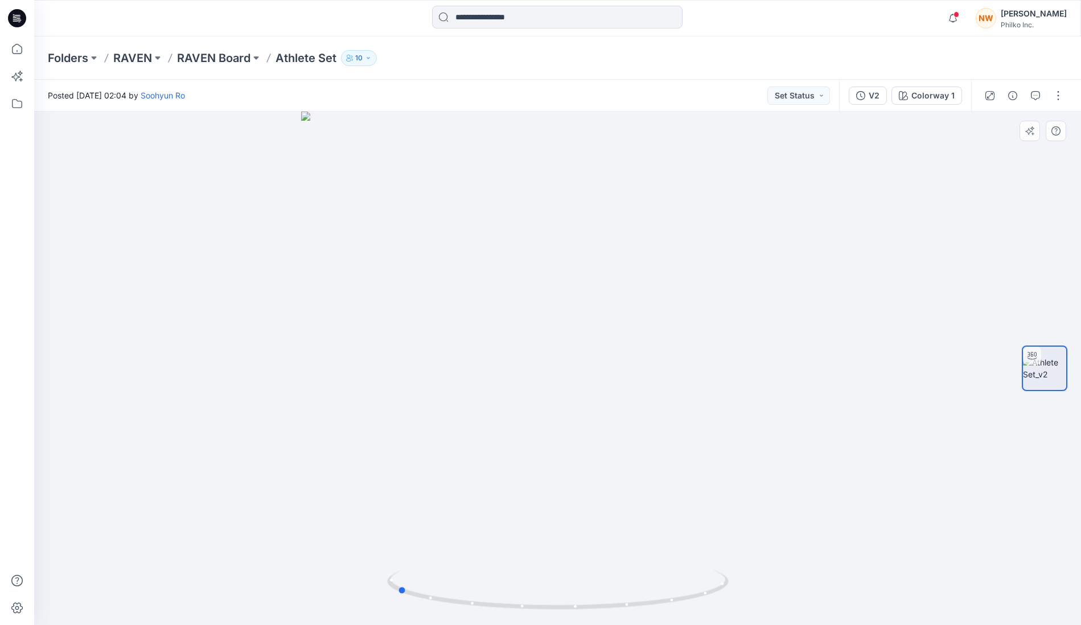
drag, startPoint x: 610, startPoint y: 354, endPoint x: 449, endPoint y: 359, distance: 161.2
click at [449, 359] on div at bounding box center [557, 369] width 1047 height 514
drag, startPoint x: 356, startPoint y: 364, endPoint x: 565, endPoint y: 363, distance: 209.0
click at [565, 363] on div at bounding box center [557, 369] width 1047 height 514
click at [949, 94] on div "Colorway 1" at bounding box center [933, 95] width 43 height 13
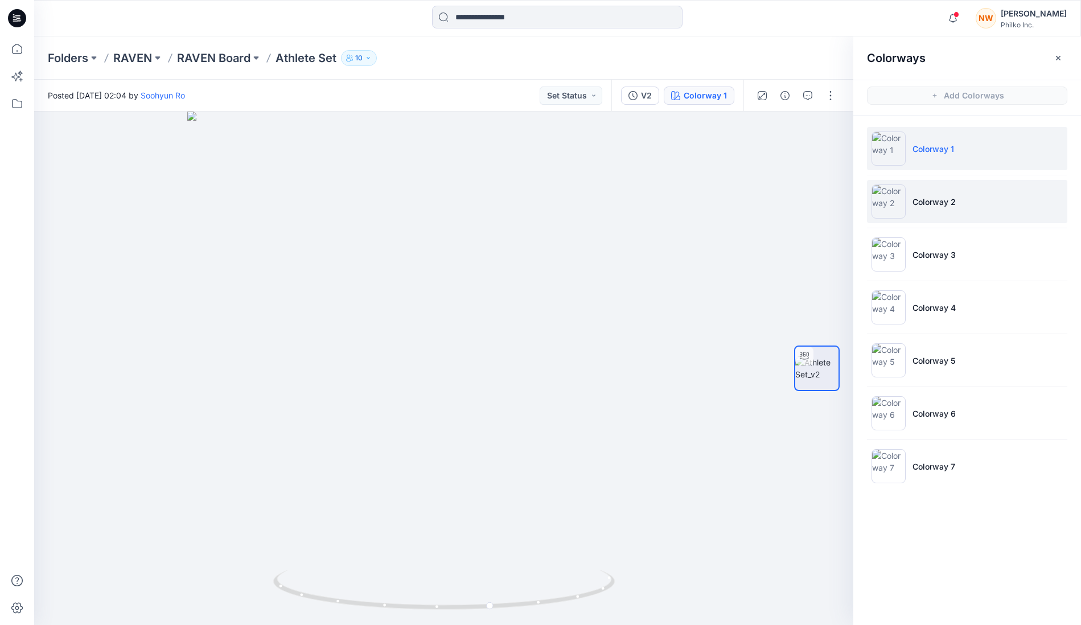
click at [974, 210] on li "Colorway 2" at bounding box center [967, 201] width 200 height 43
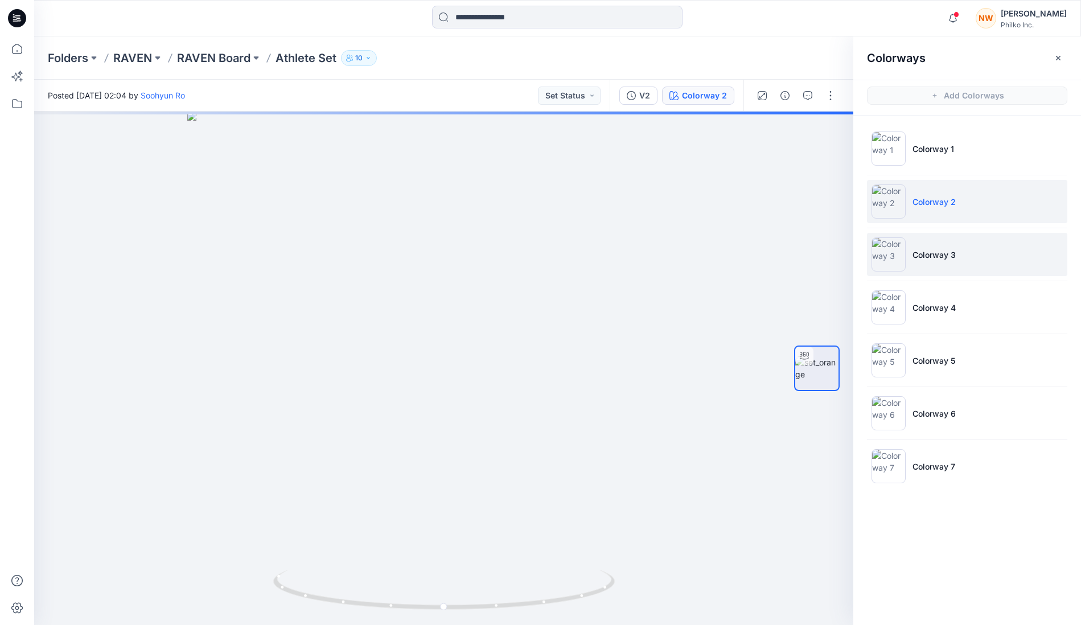
click at [991, 246] on li "Colorway 3" at bounding box center [967, 254] width 200 height 43
click at [961, 207] on li "Colorway 2" at bounding box center [967, 201] width 200 height 43
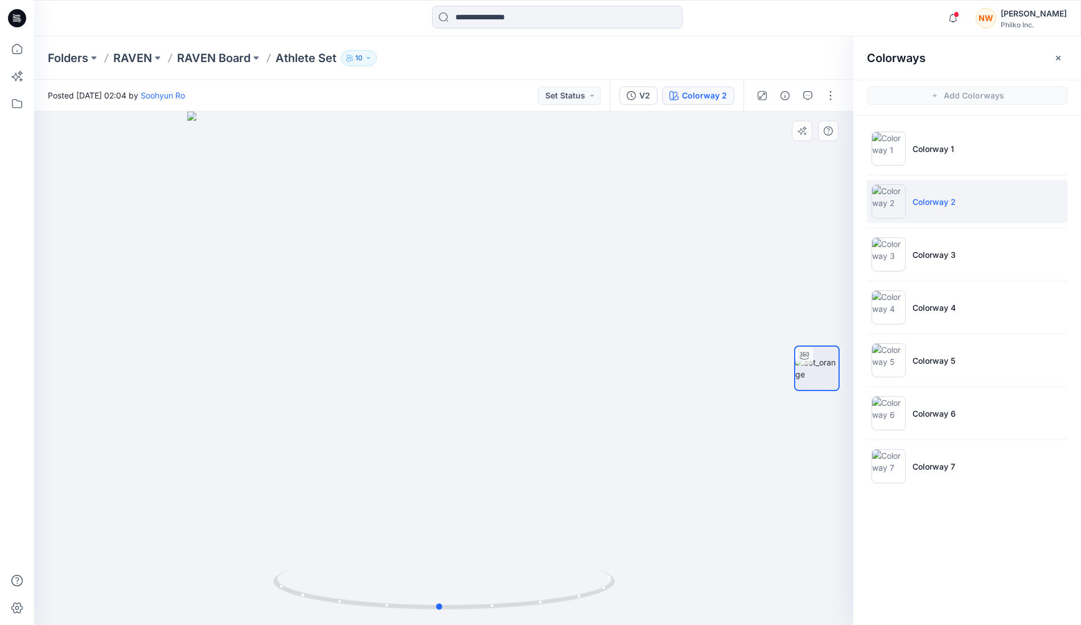
drag, startPoint x: 432, startPoint y: 395, endPoint x: 419, endPoint y: 399, distance: 14.2
click at [419, 399] on div at bounding box center [444, 369] width 820 height 514
click at [986, 252] on li "Colorway 3" at bounding box center [967, 254] width 200 height 43
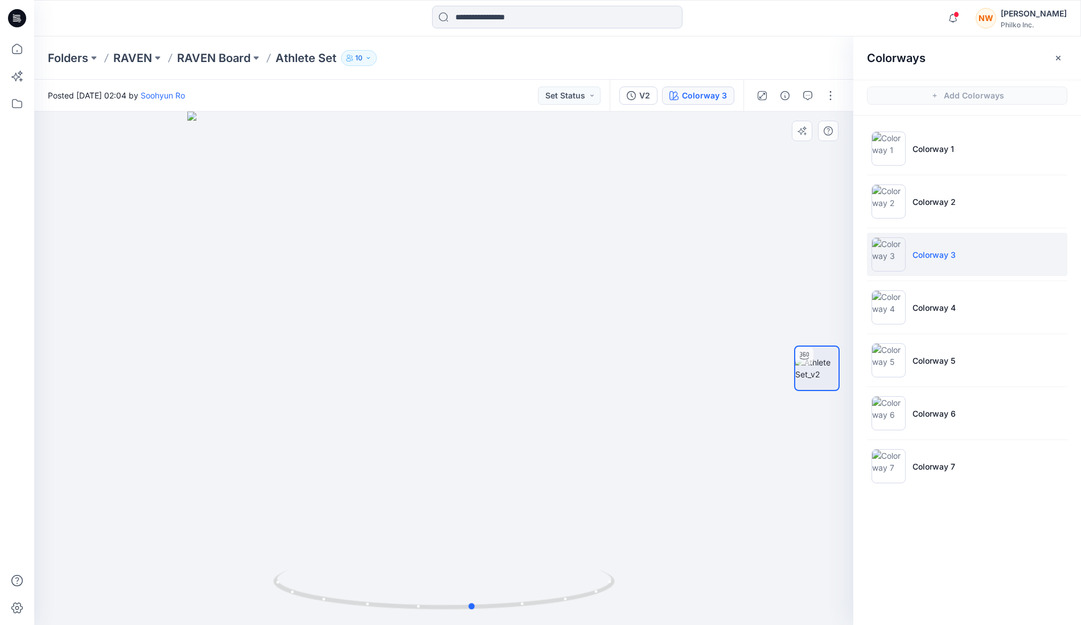
drag, startPoint x: 489, startPoint y: 400, endPoint x: 518, endPoint y: 397, distance: 29.2
click at [518, 397] on div at bounding box center [444, 369] width 820 height 514
drag, startPoint x: 487, startPoint y: 303, endPoint x: 480, endPoint y: 302, distance: 8.1
click at [480, 302] on div at bounding box center [444, 369] width 820 height 514
click at [945, 305] on p "Colorway 4" at bounding box center [934, 308] width 43 height 12
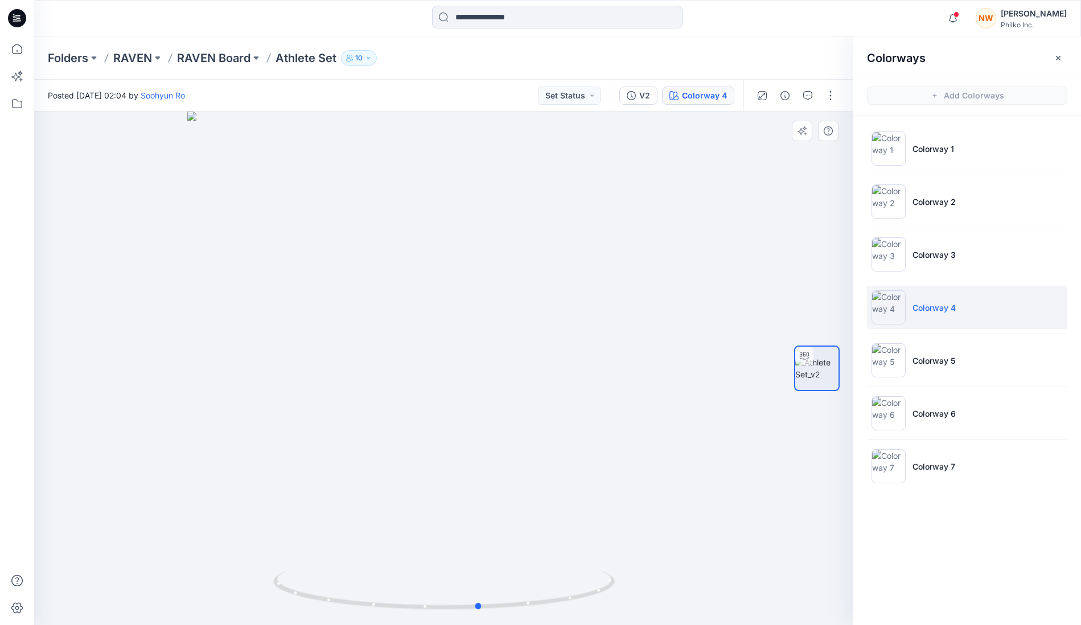
drag, startPoint x: 441, startPoint y: 398, endPoint x: 477, endPoint y: 404, distance: 36.3
click at [477, 404] on div at bounding box center [444, 369] width 820 height 514
click at [1058, 60] on icon "button" at bounding box center [1058, 58] width 9 height 9
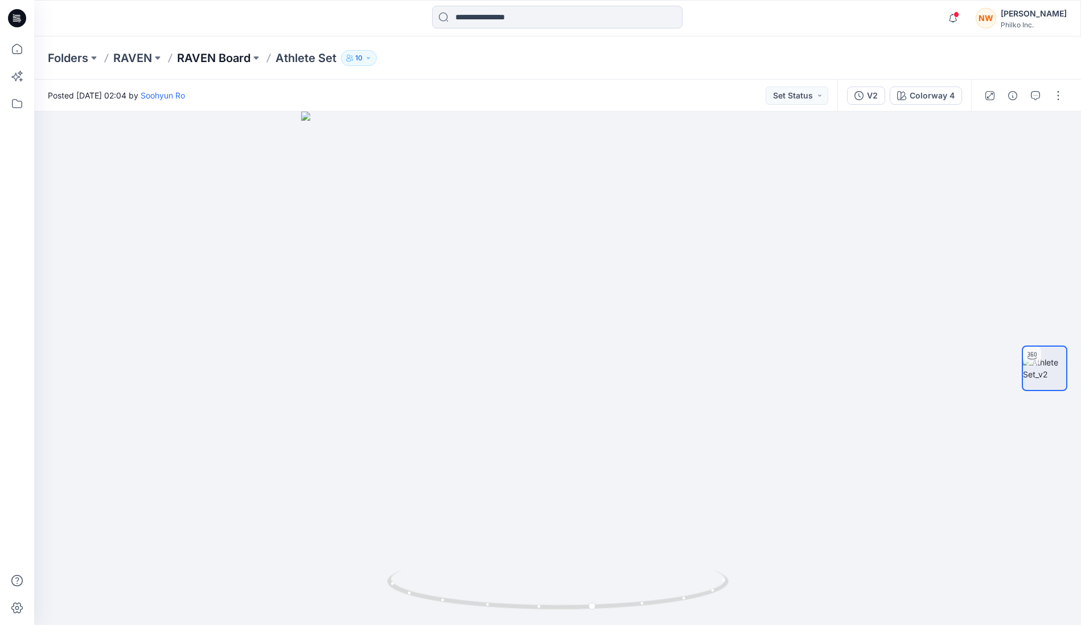
click at [216, 55] on p "RAVEN Board" at bounding box center [213, 58] width 73 height 16
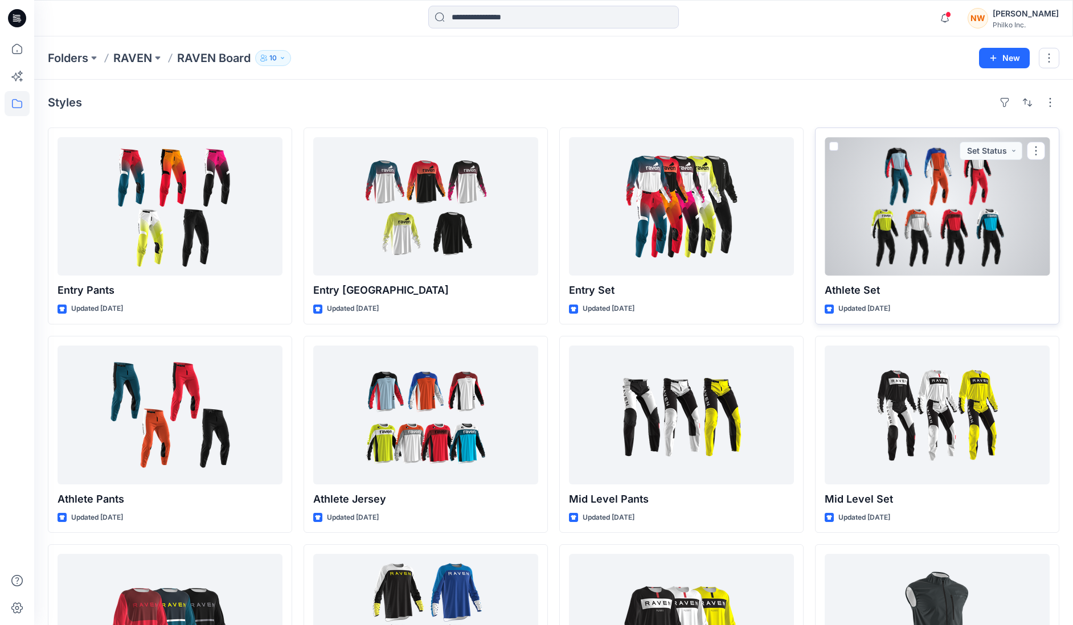
click at [969, 211] on div at bounding box center [937, 206] width 225 height 138
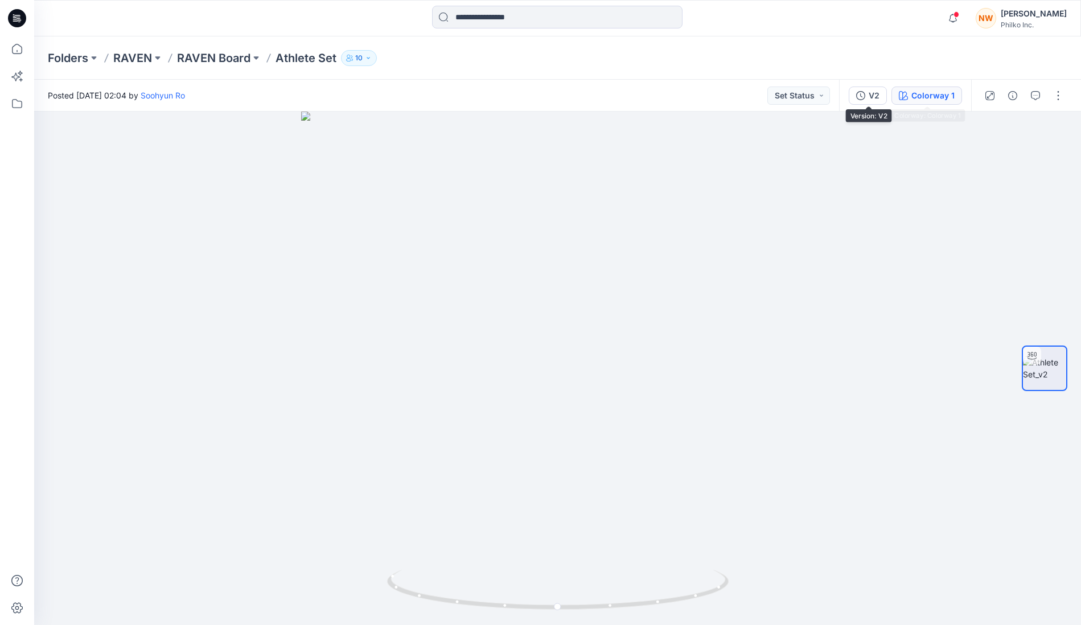
click at [916, 97] on div "Colorway 1" at bounding box center [933, 95] width 43 height 13
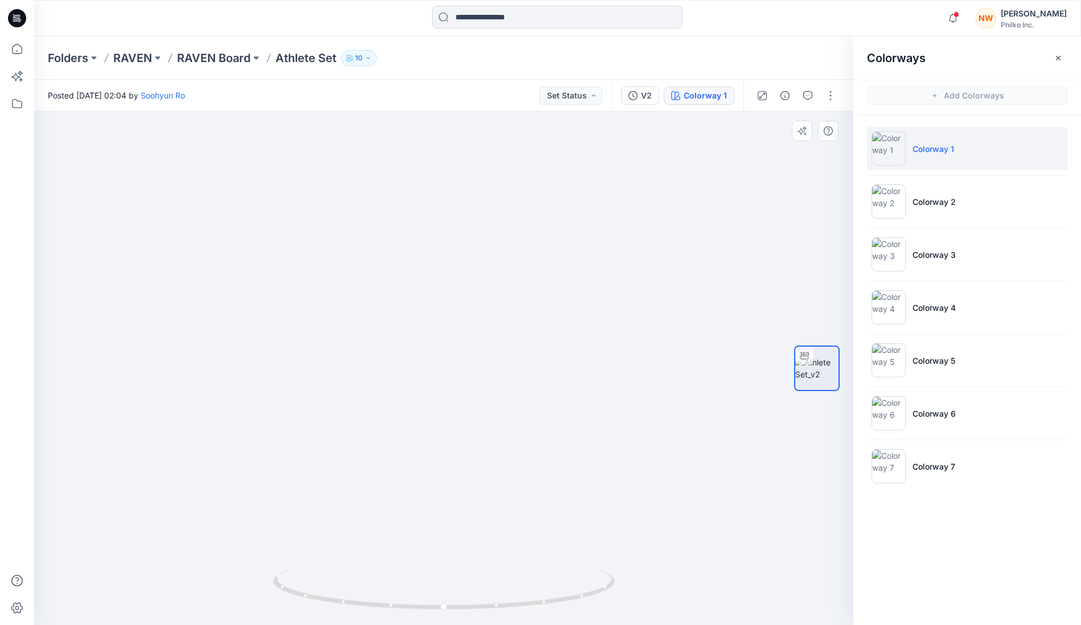
drag, startPoint x: 433, startPoint y: 501, endPoint x: 450, endPoint y: 269, distance: 233.0
click at [450, 269] on img at bounding box center [465, 149] width 952 height 952
drag, startPoint x: 521, startPoint y: 194, endPoint x: 491, endPoint y: 293, distance: 103.3
click at [493, 291] on img at bounding box center [428, 244] width 867 height 763
drag, startPoint x: 307, startPoint y: 278, endPoint x: 454, endPoint y: 269, distance: 147.8
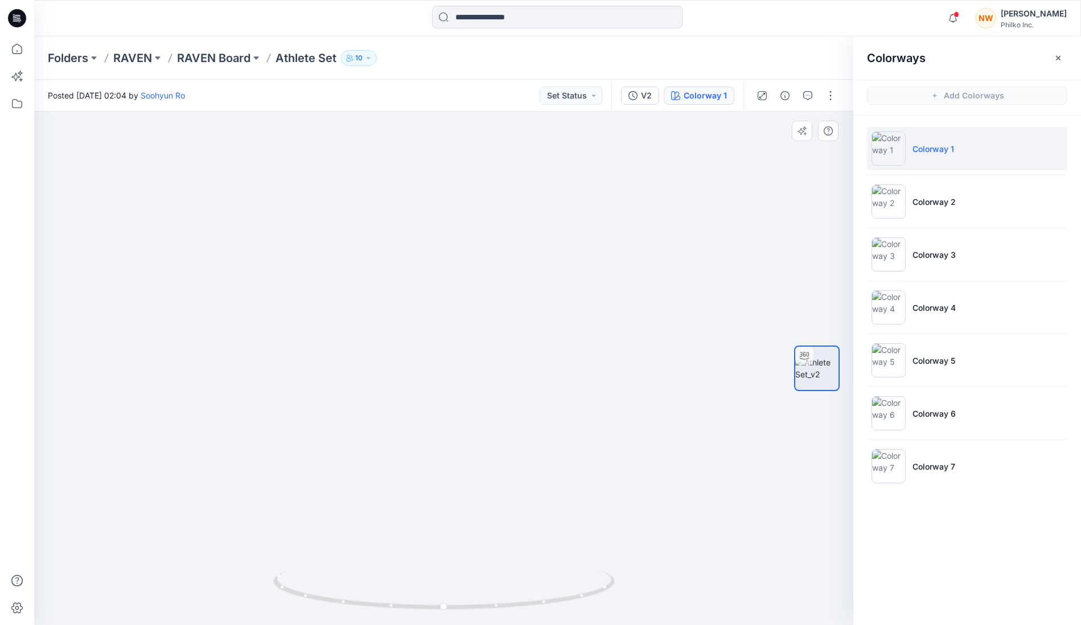
click at [454, 269] on img at bounding box center [429, 158] width 1111 height 933
